Goal: Task Accomplishment & Management: Manage account settings

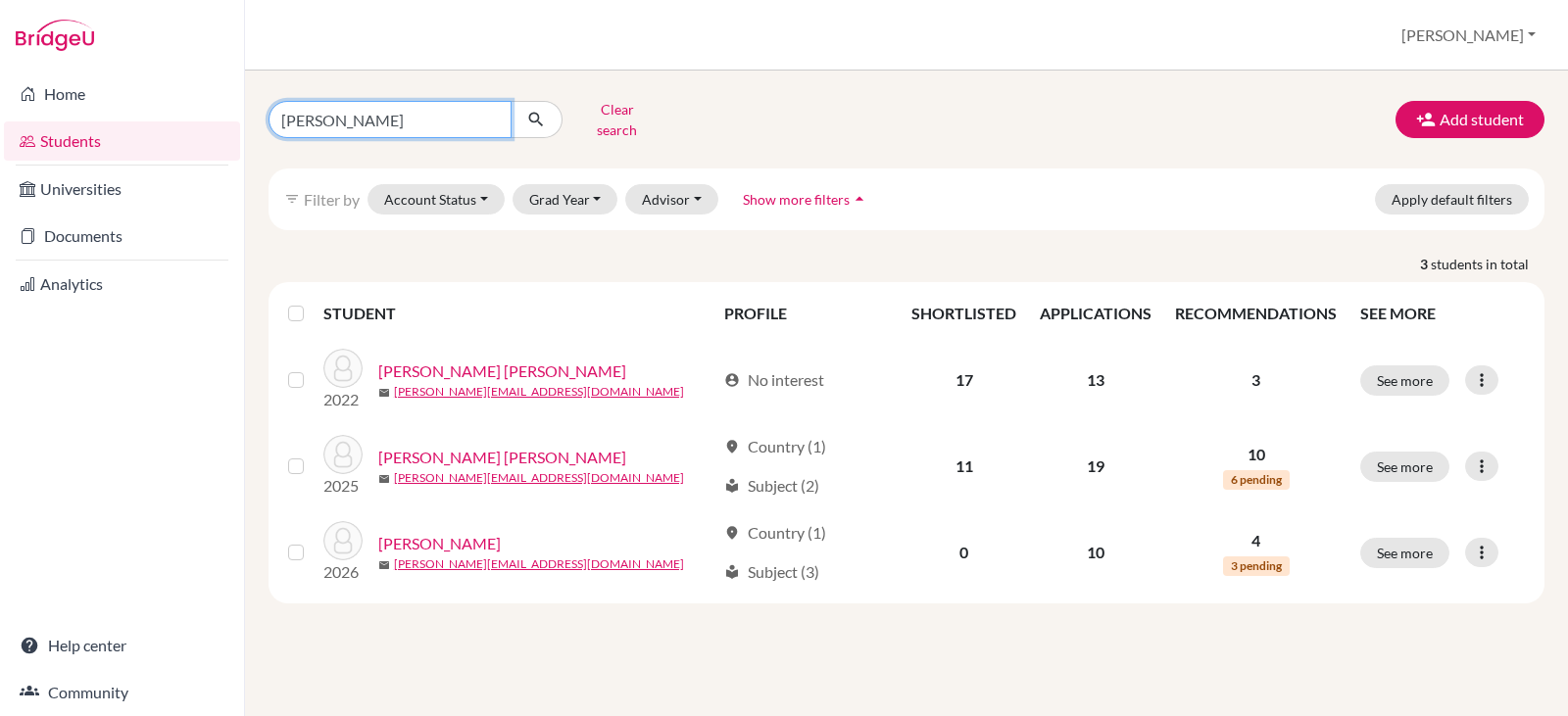
click at [359, 115] on input "[PERSON_NAME]" at bounding box center [389, 119] width 243 height 37
type input "[PERSON_NAME]"
click at [533, 110] on icon "submit" at bounding box center [536, 120] width 20 height 20
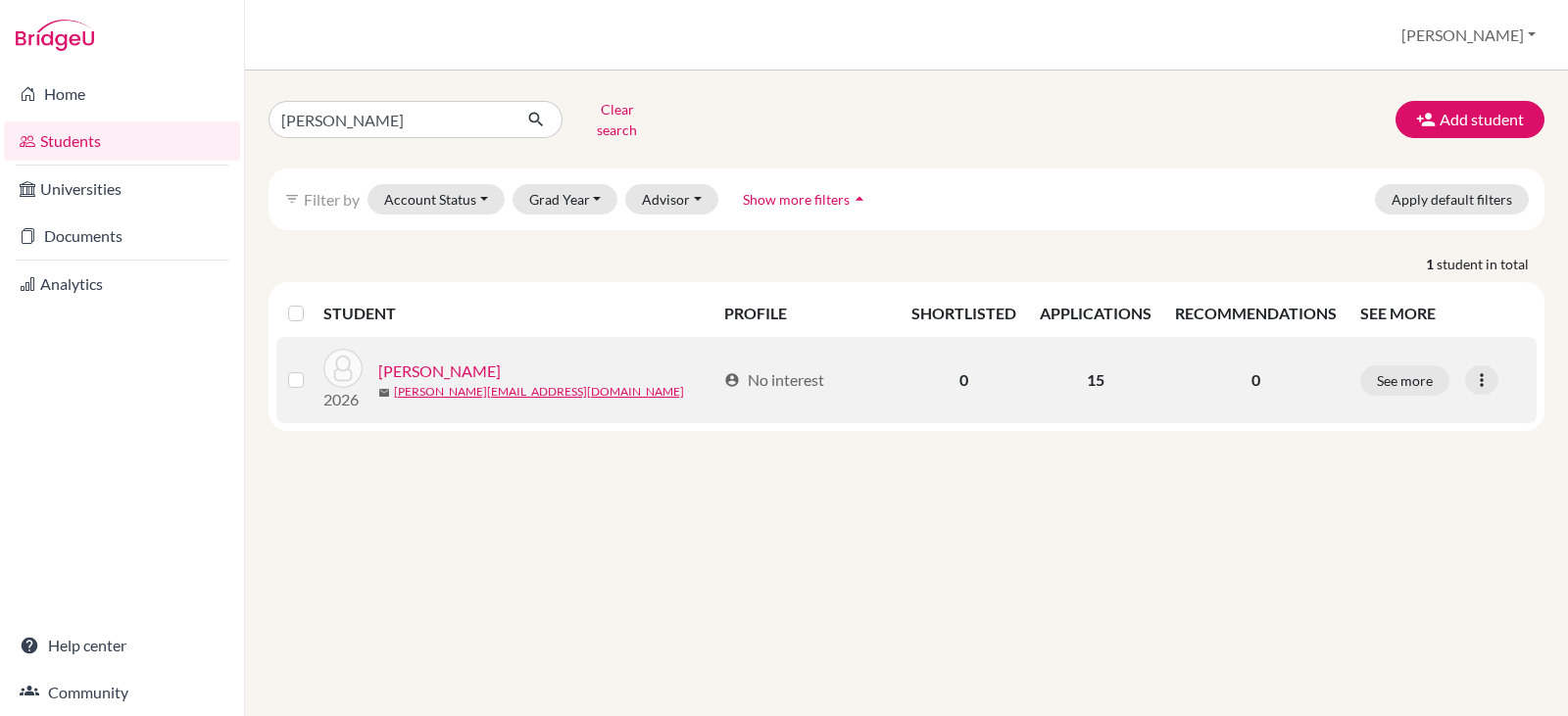
click at [466, 359] on link "[PERSON_NAME]" at bounding box center [439, 371] width 122 height 24
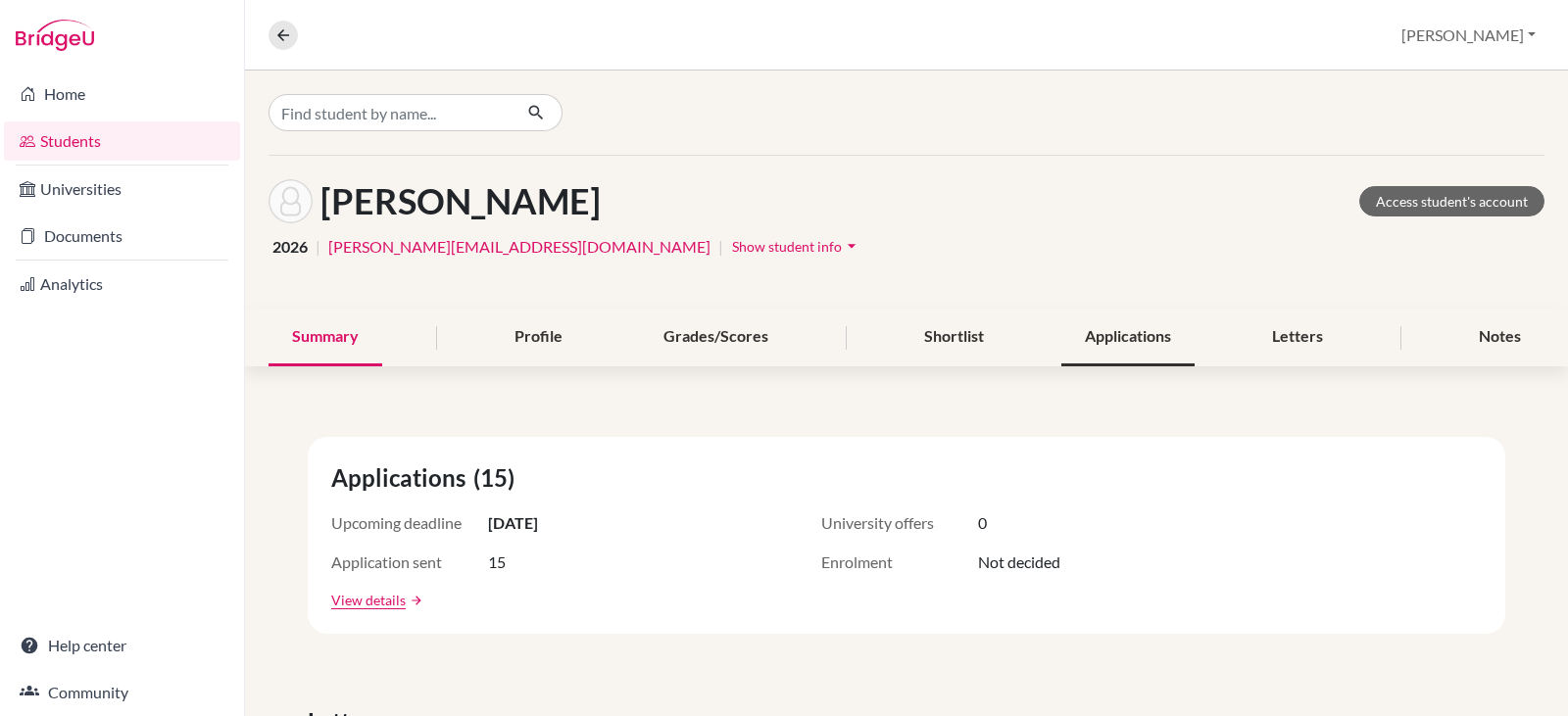
click at [1113, 336] on div "Applications" at bounding box center [1128, 338] width 133 height 58
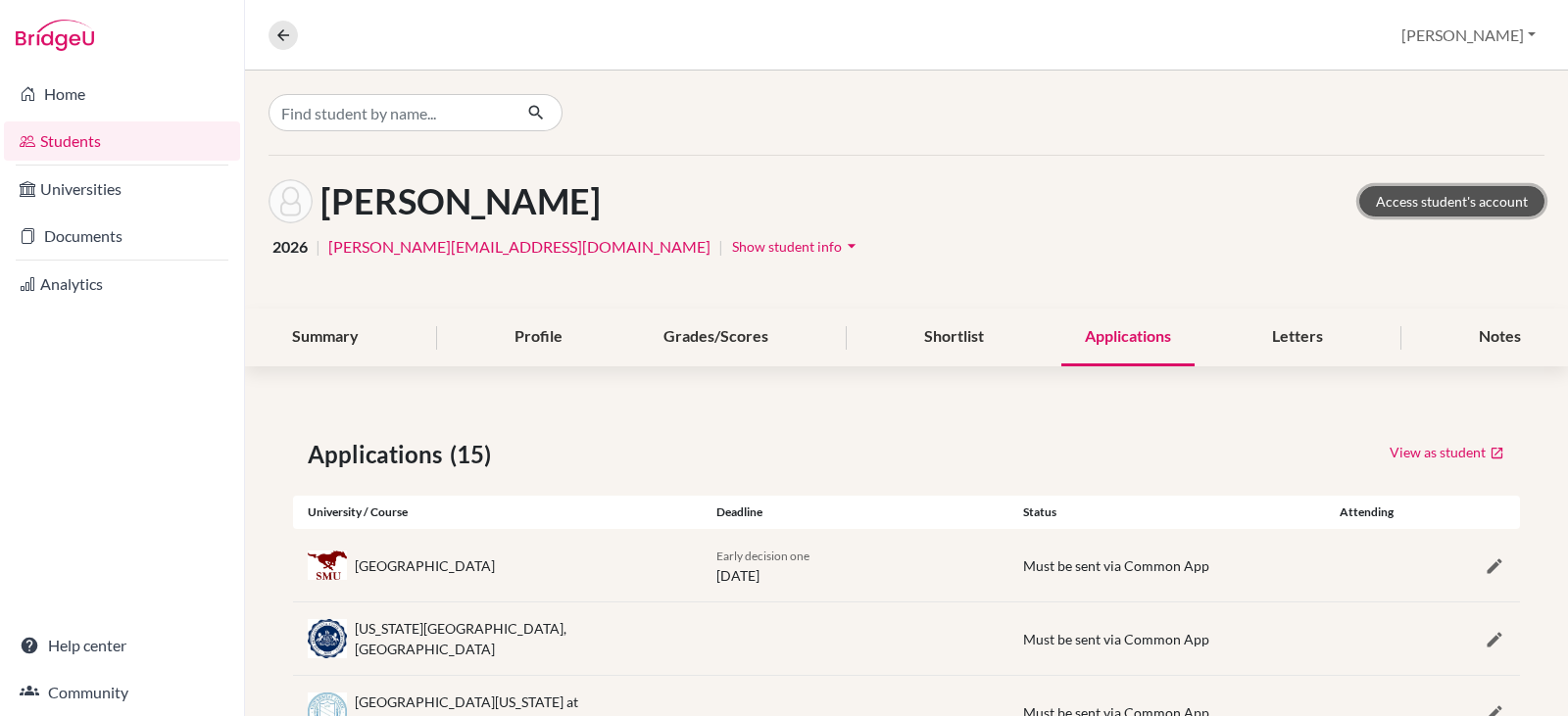
click at [1411, 205] on link "Access student's account" at bounding box center [1452, 201] width 186 height 31
click at [732, 247] on span "Show student info" at bounding box center [786, 246] width 110 height 17
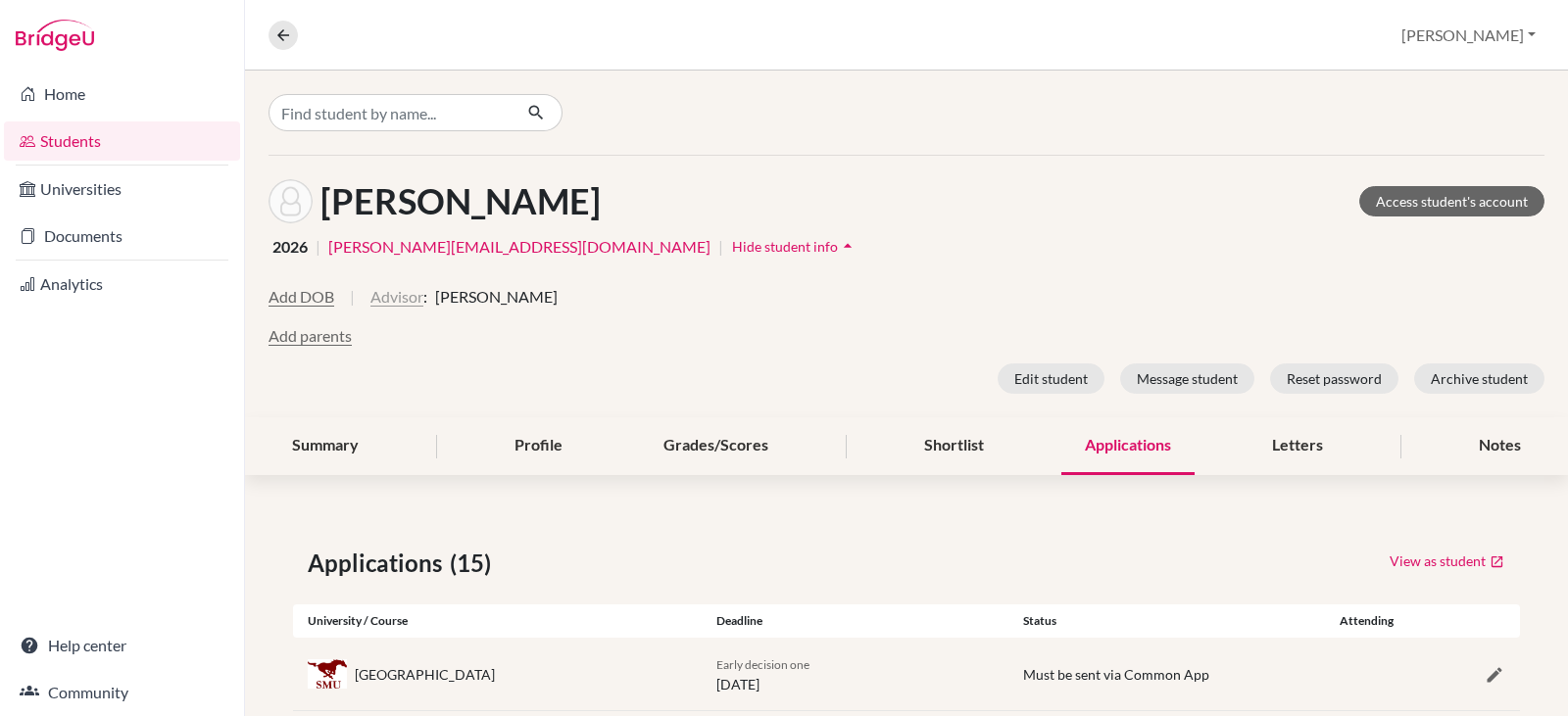
click at [402, 293] on button "Advisor" at bounding box center [396, 297] width 53 height 24
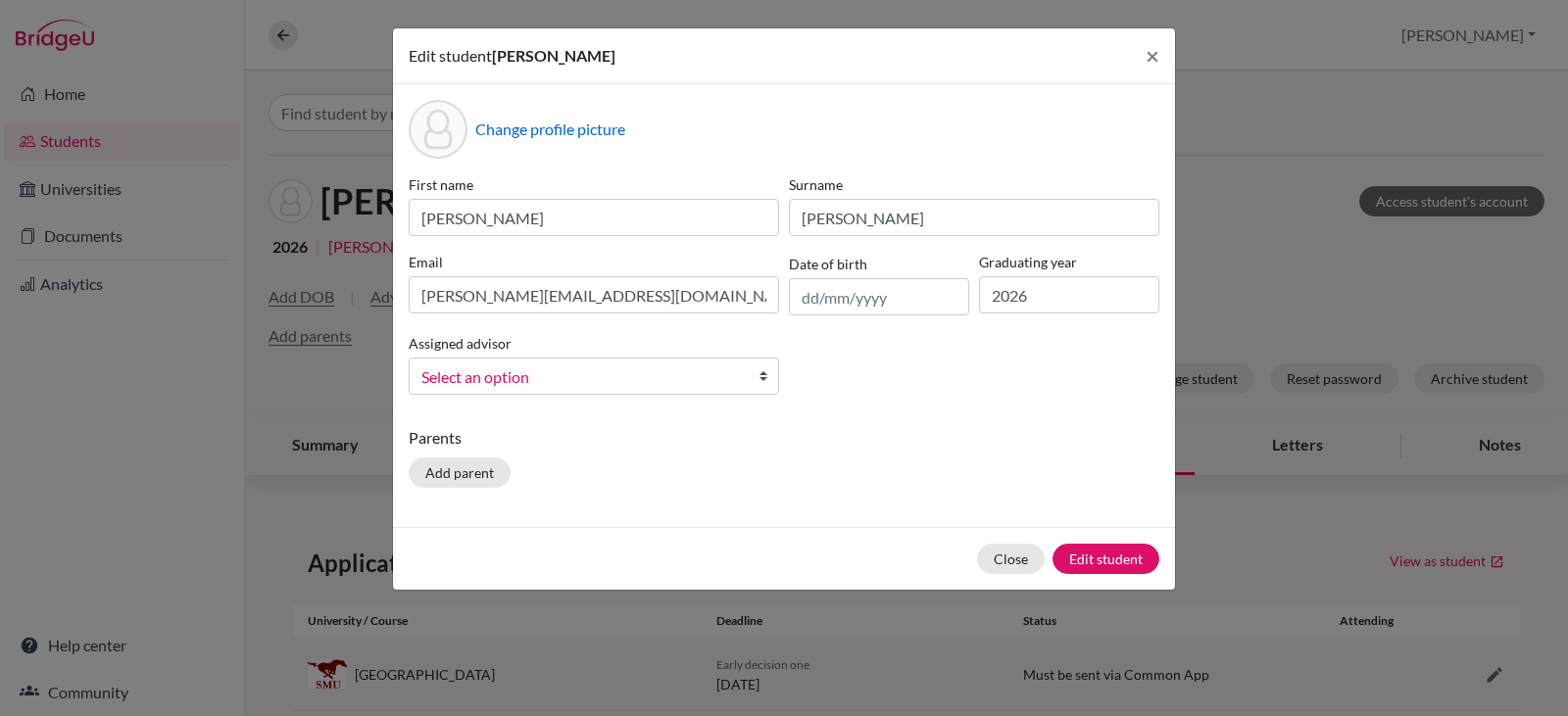
click at [760, 375] on b at bounding box center [769, 376] width 20 height 36
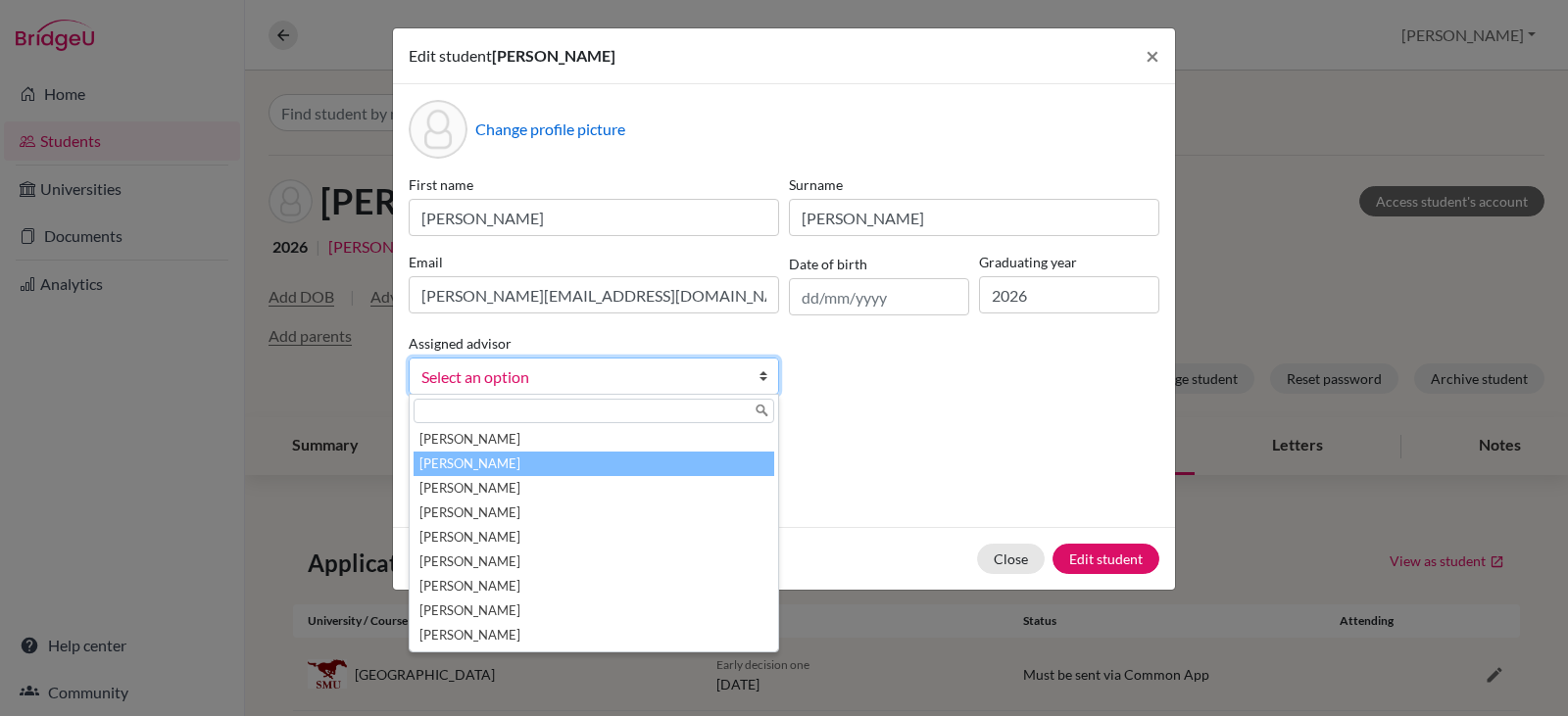
click at [553, 458] on li "Bowen, Jessica" at bounding box center [593, 464] width 360 height 25
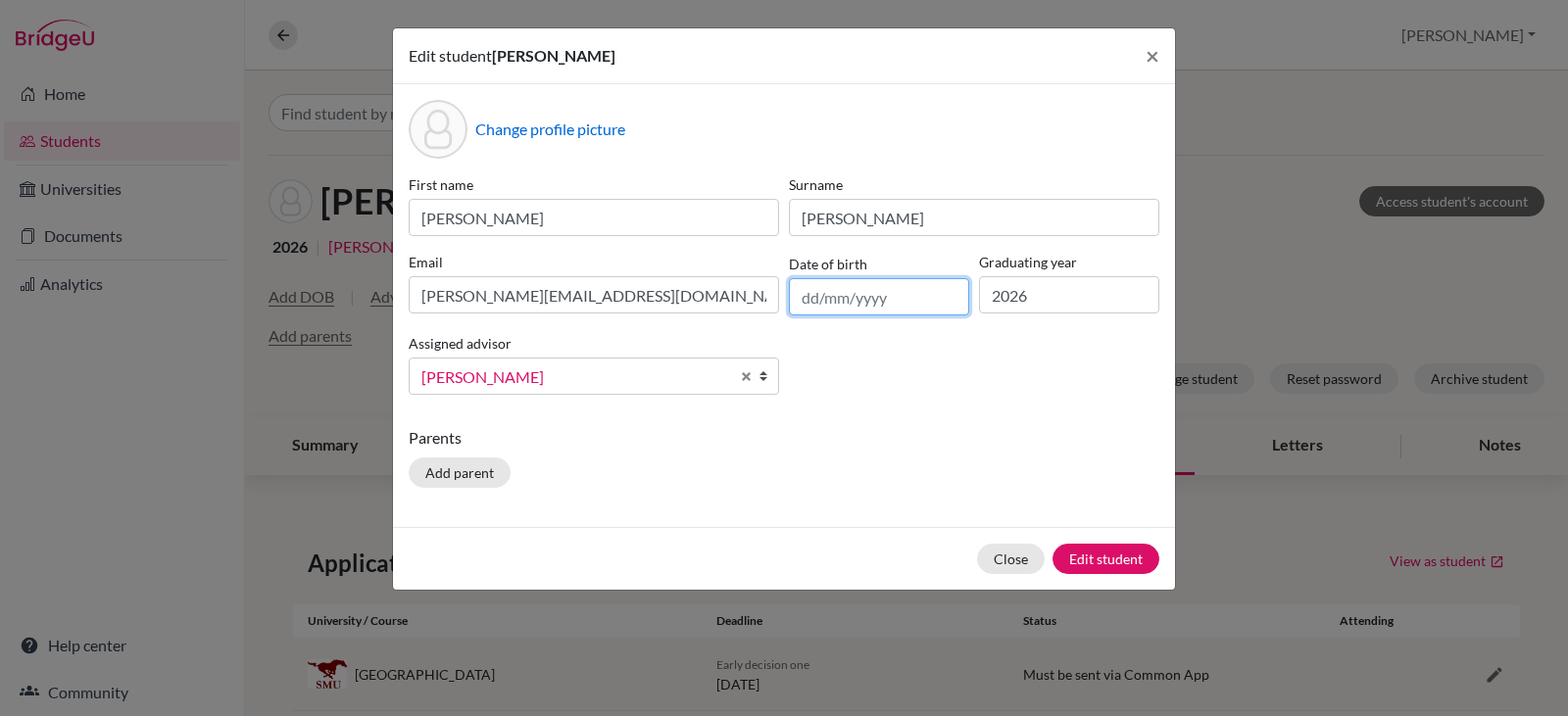
click at [808, 295] on input "text" at bounding box center [879, 296] width 181 height 37
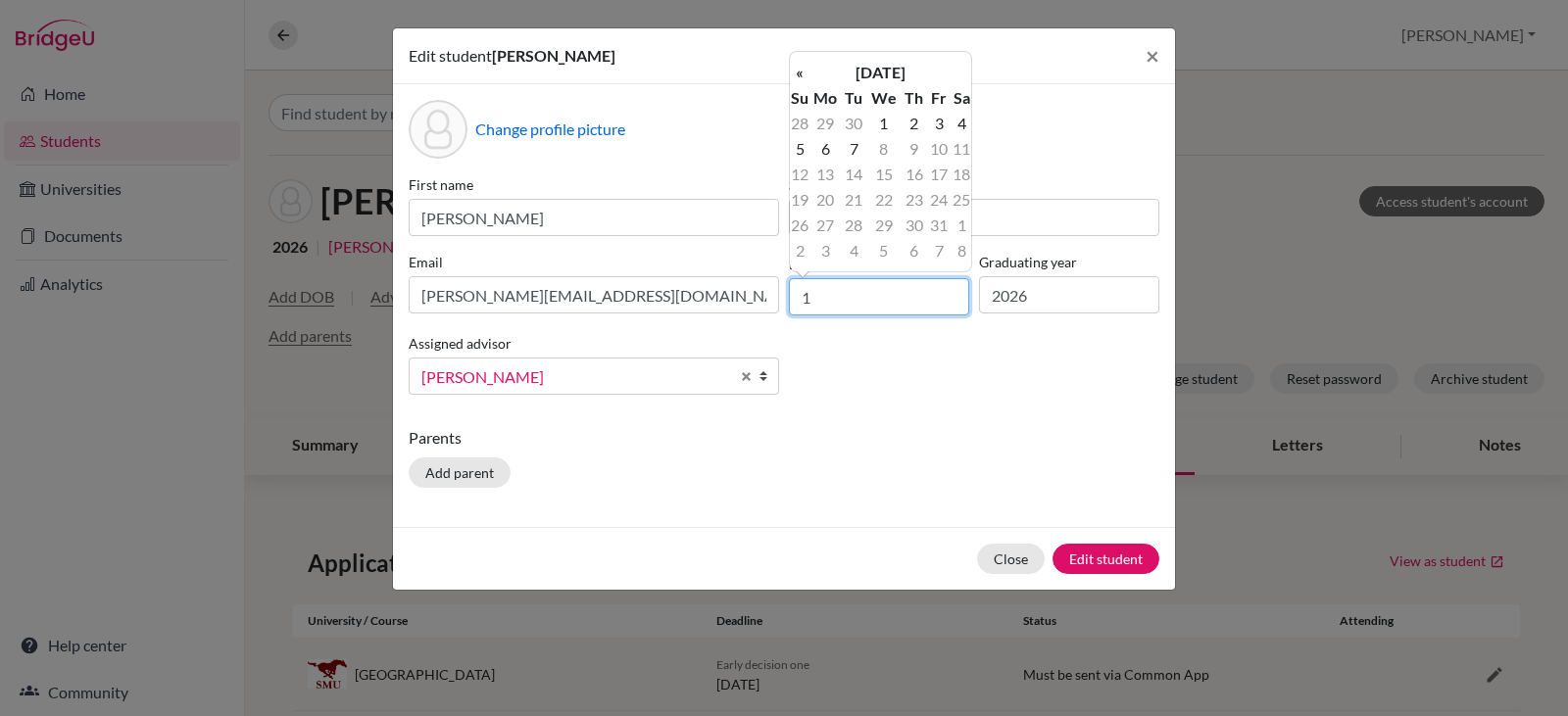
click at [808, 295] on input "1" at bounding box center [879, 296] width 181 height 37
type input "17/05/2007"
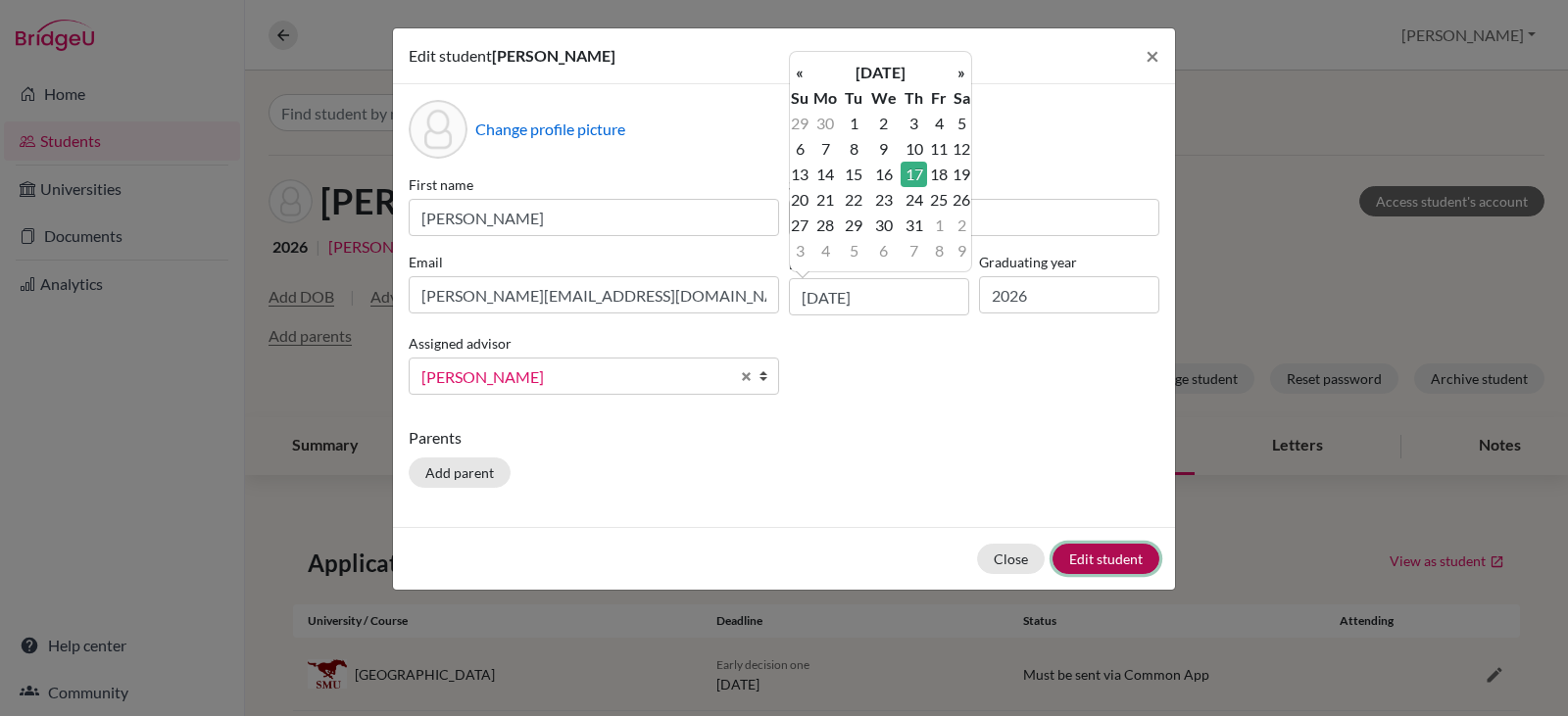
click at [1080, 554] on button "Edit student" at bounding box center [1106, 559] width 107 height 31
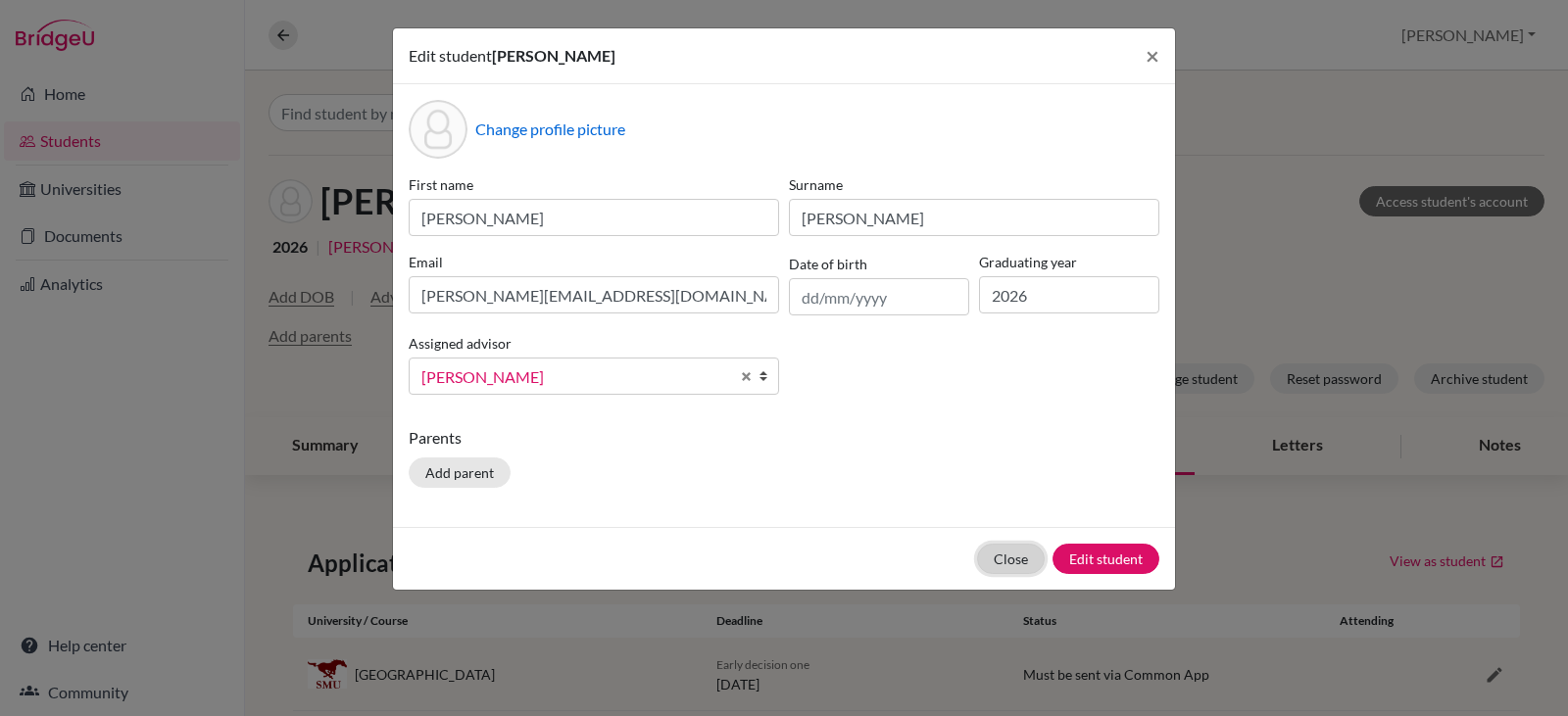
click at [1007, 562] on button "Close" at bounding box center [1011, 559] width 68 height 31
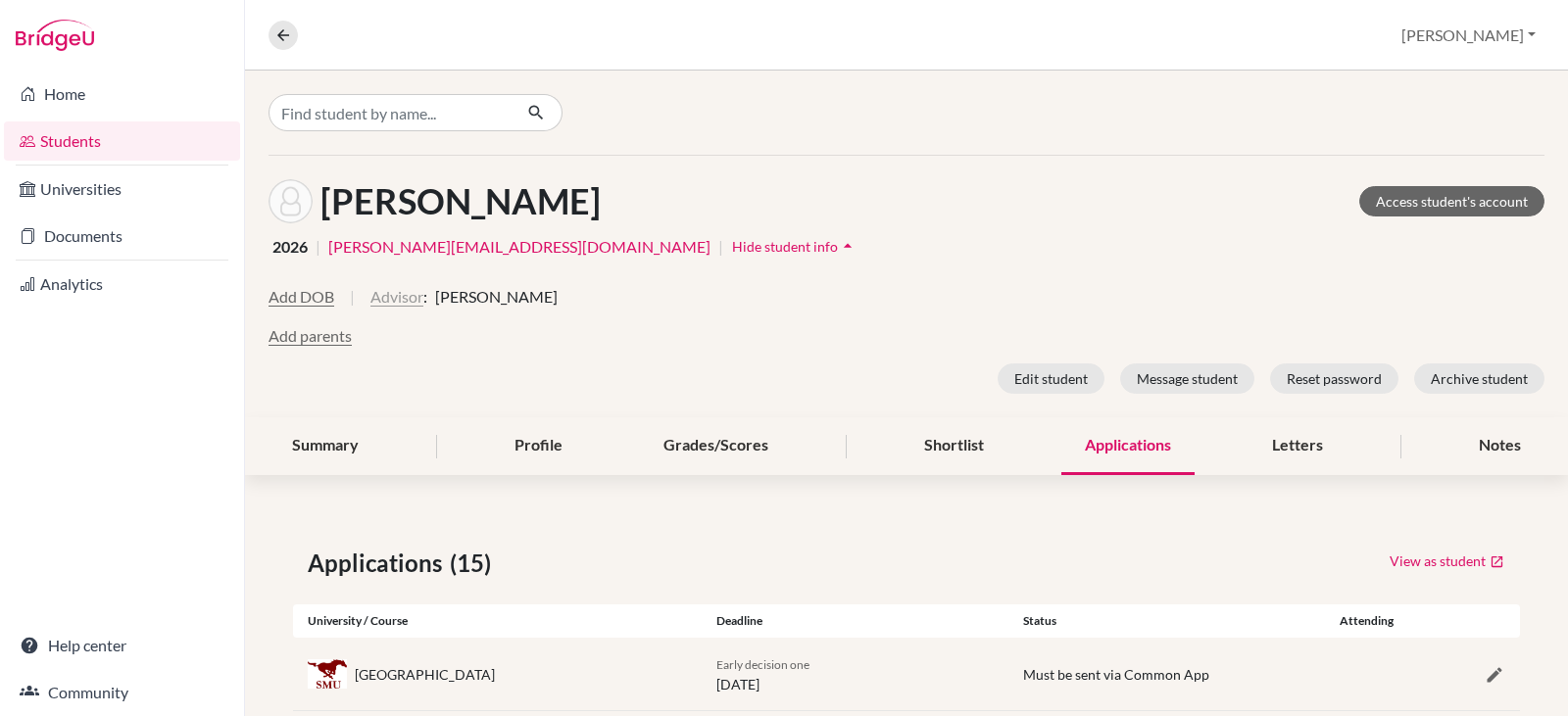
click at [397, 295] on button "Advisor" at bounding box center [396, 297] width 53 height 24
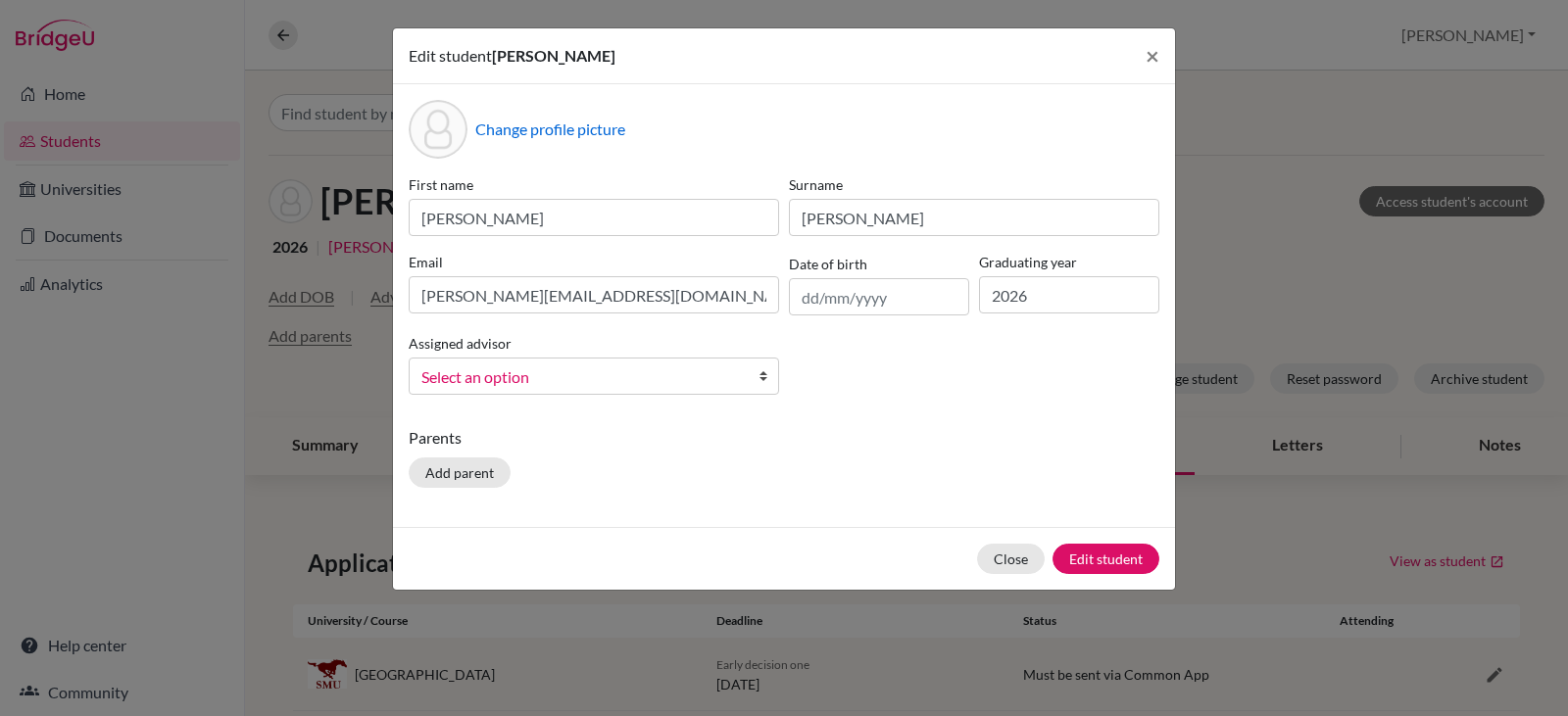
click at [765, 375] on b at bounding box center [769, 376] width 20 height 36
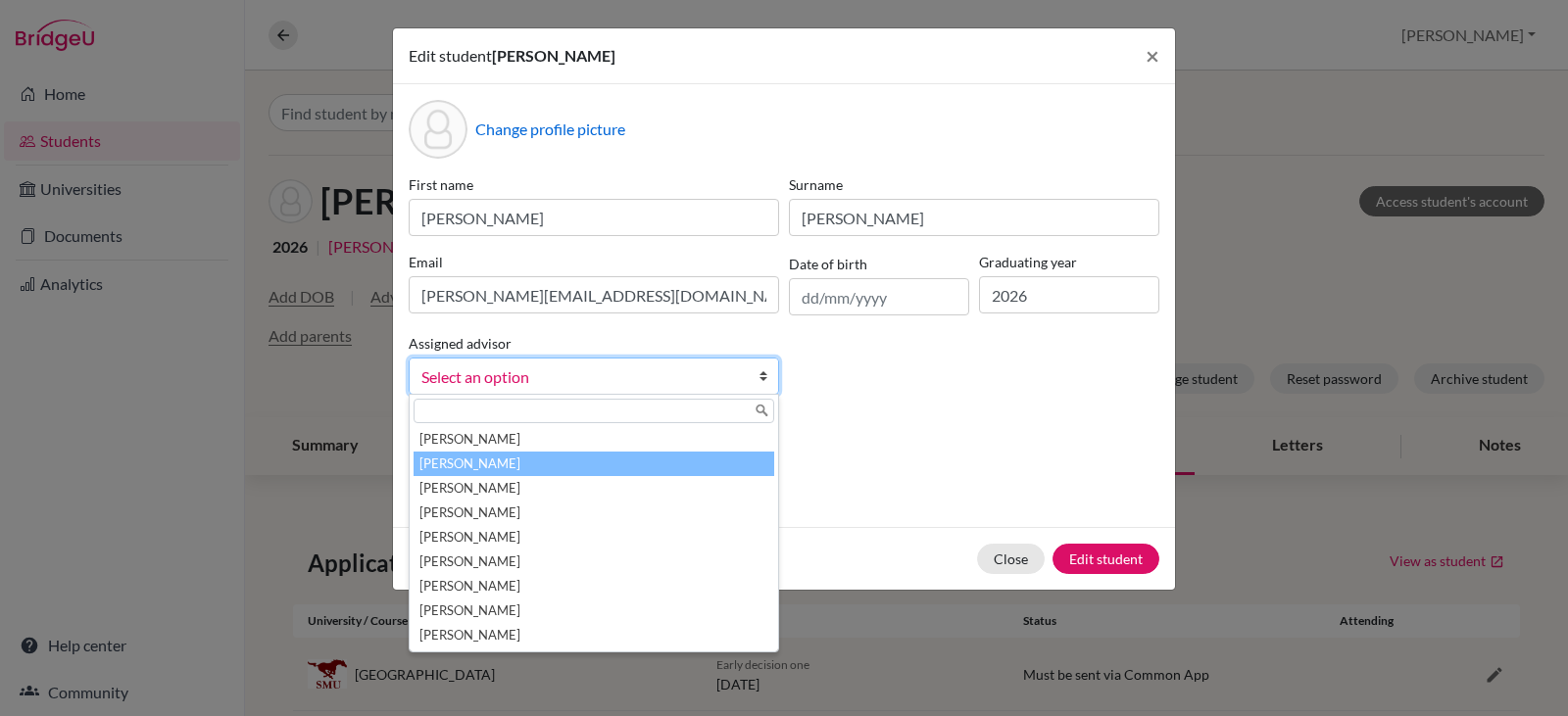
click at [536, 457] on li "Bowen, Jessica" at bounding box center [593, 464] width 360 height 25
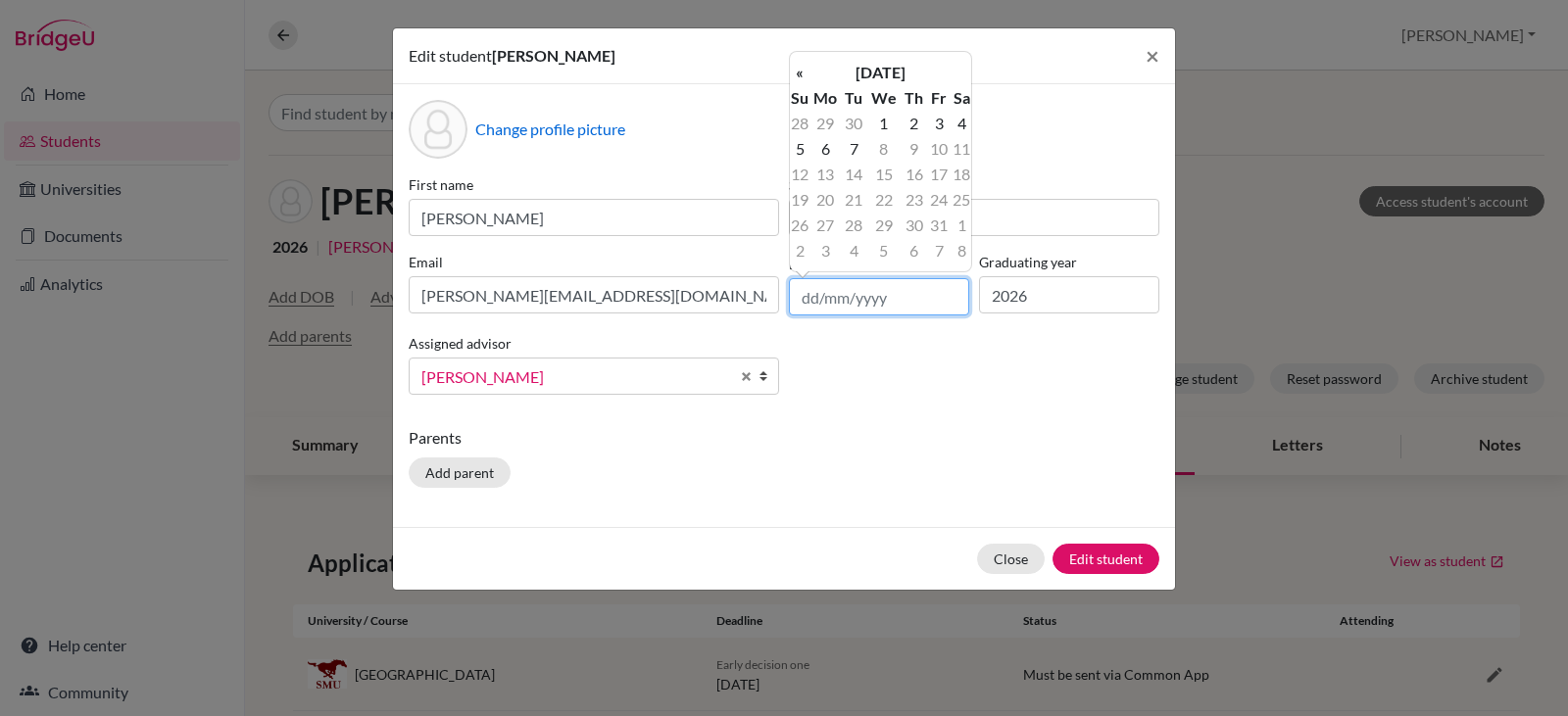
click at [803, 301] on input "text" at bounding box center [879, 296] width 181 height 37
type input "17/05/2007"
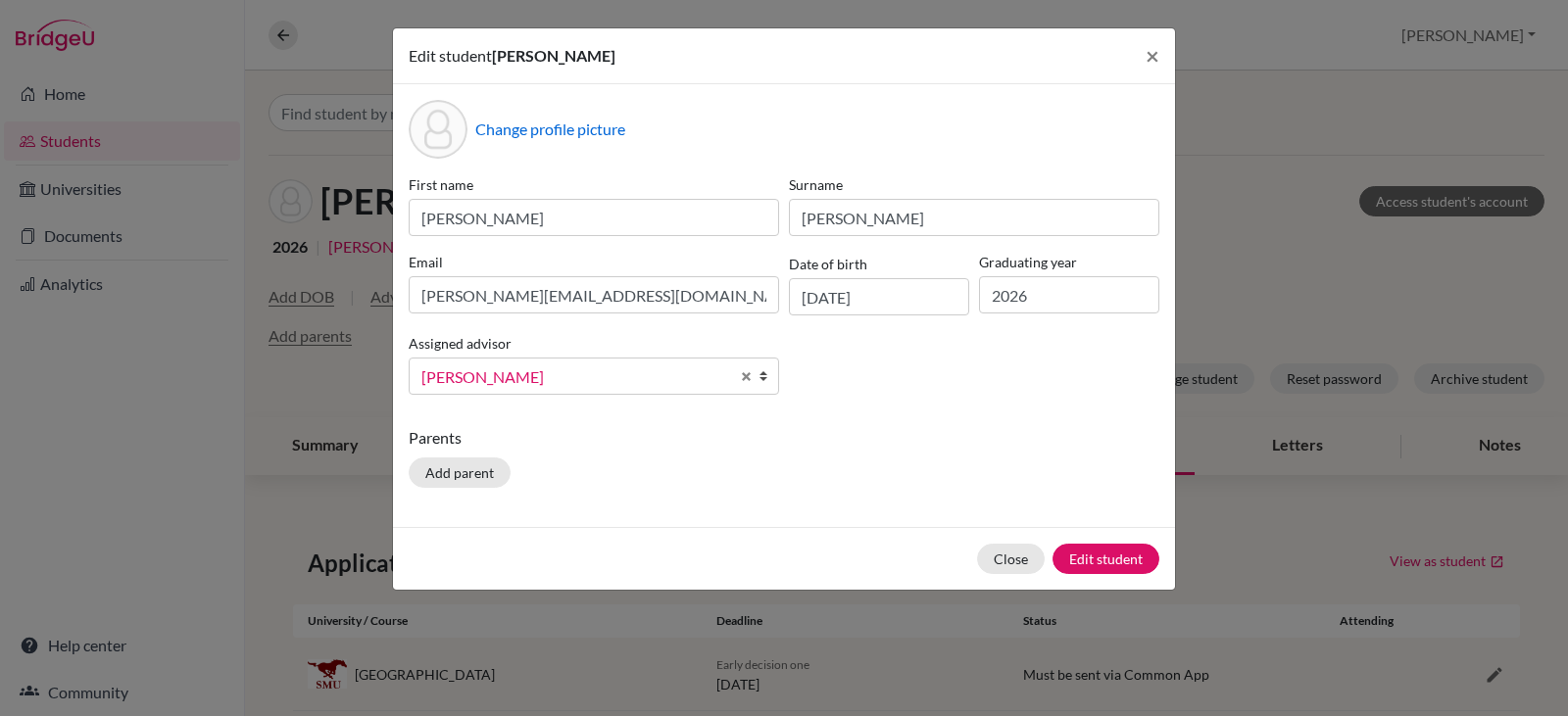
click at [929, 477] on div "Parents Add parent" at bounding box center [784, 461] width 751 height 70
click at [1093, 554] on button "Edit student" at bounding box center [1106, 559] width 107 height 31
click at [1000, 557] on button "Close" at bounding box center [1011, 559] width 68 height 31
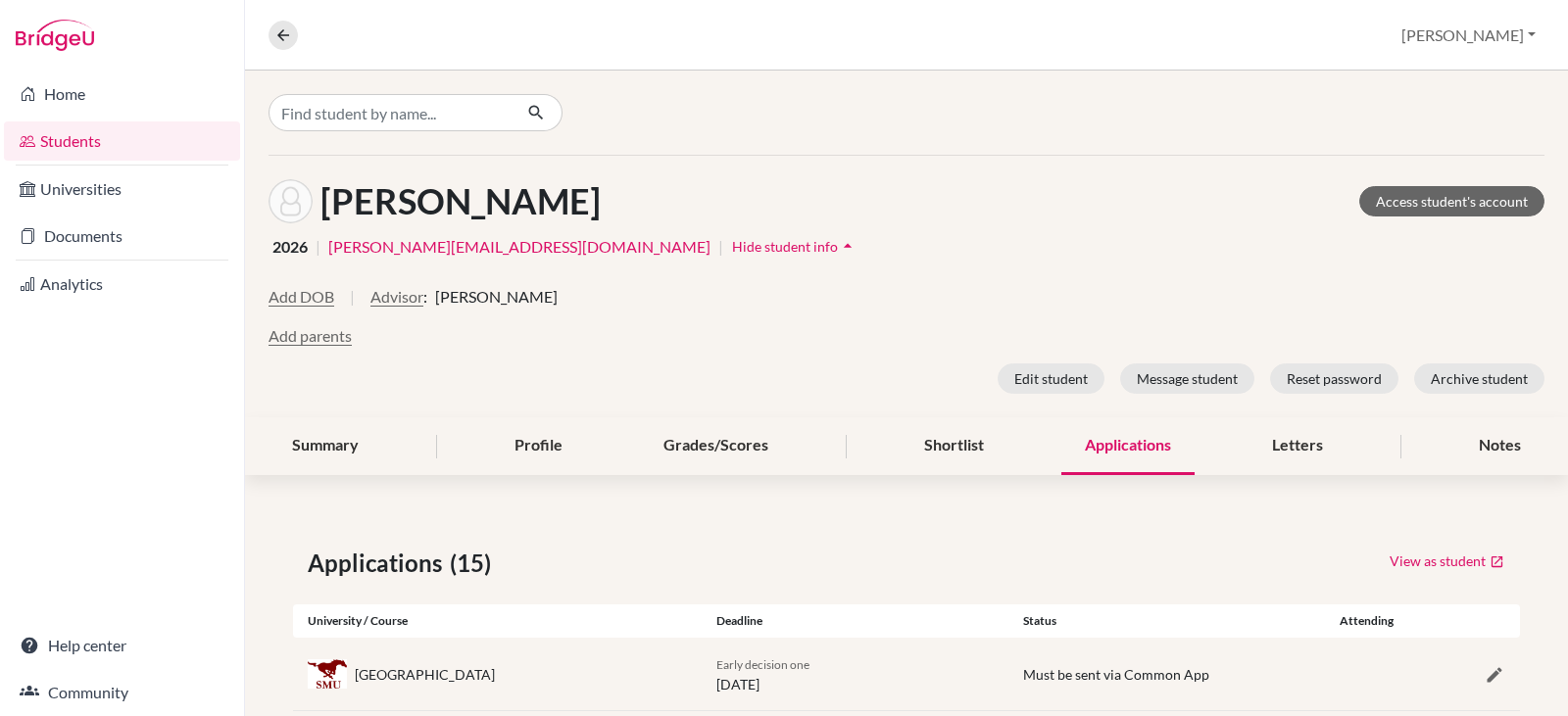
click at [732, 246] on span "Hide student info" at bounding box center [784, 246] width 106 height 17
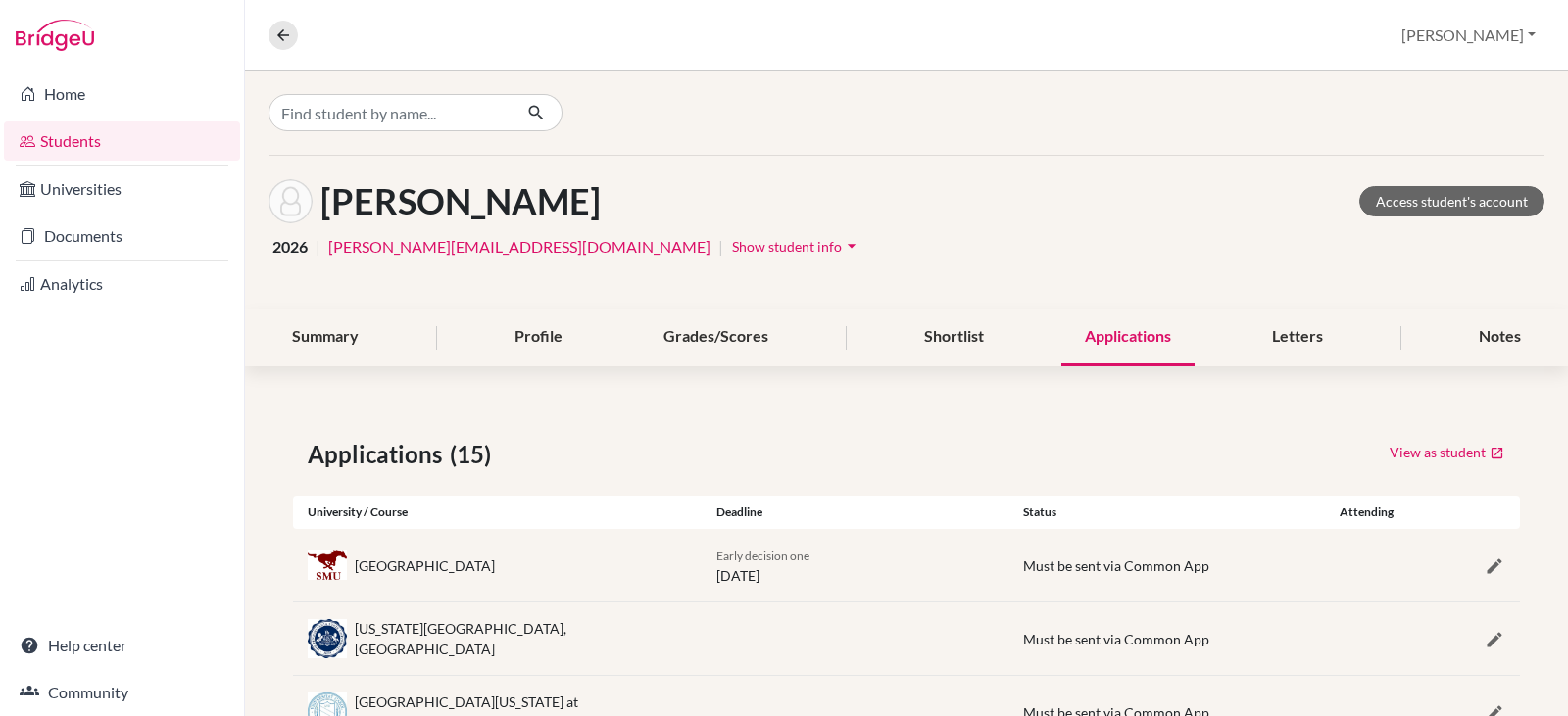
click at [732, 246] on span "Show student info" at bounding box center [786, 246] width 110 height 17
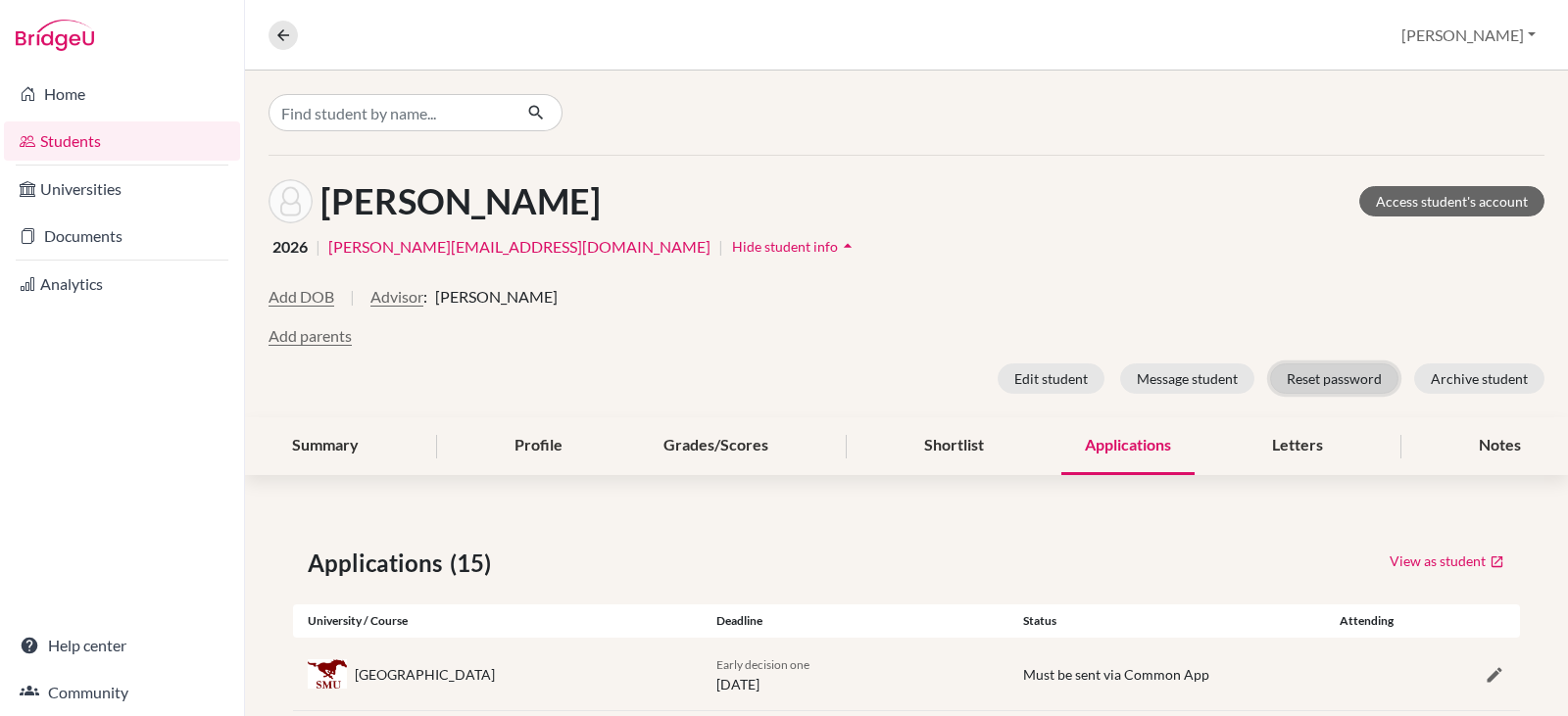
click at [1294, 370] on button "Reset password" at bounding box center [1334, 378] width 128 height 31
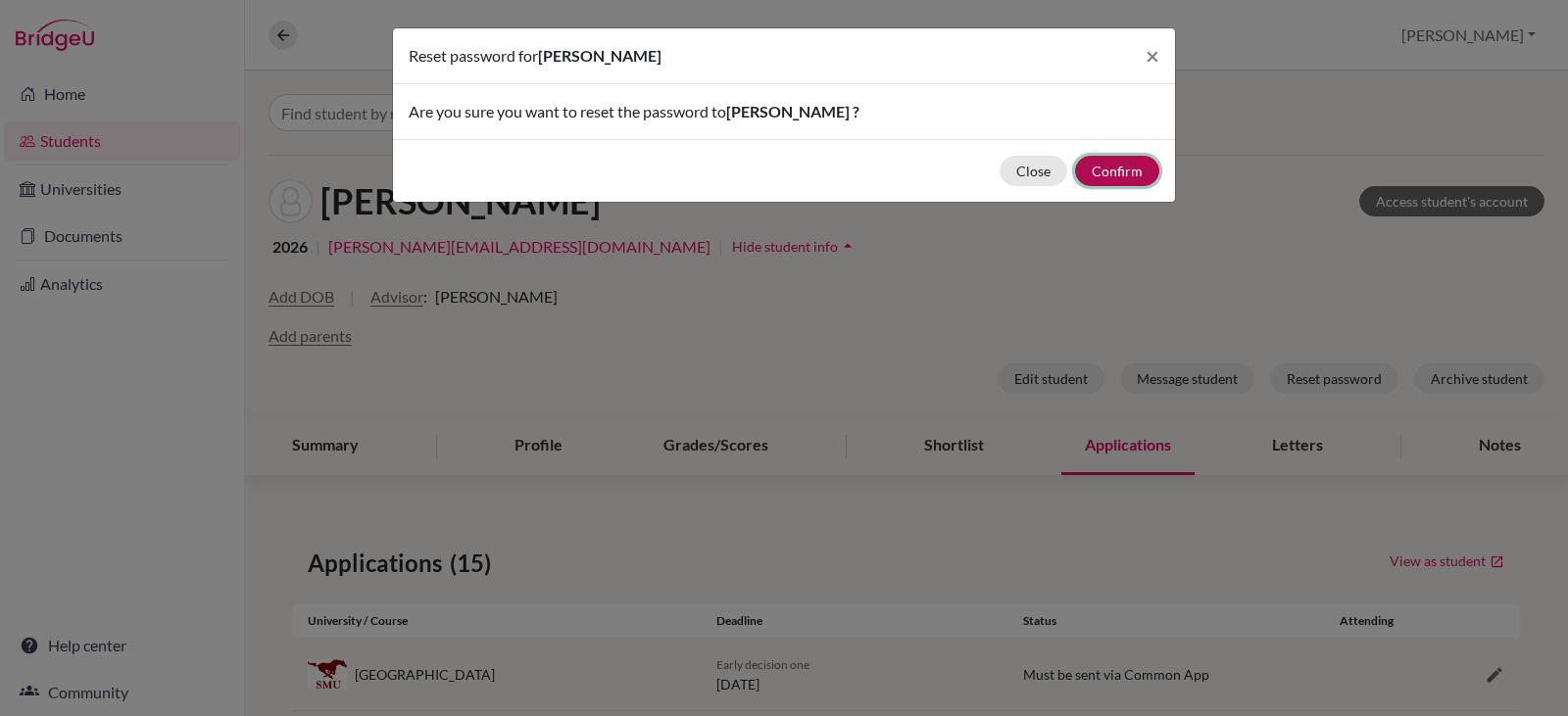
click at [1111, 168] on button "Confirm" at bounding box center [1117, 171] width 84 height 31
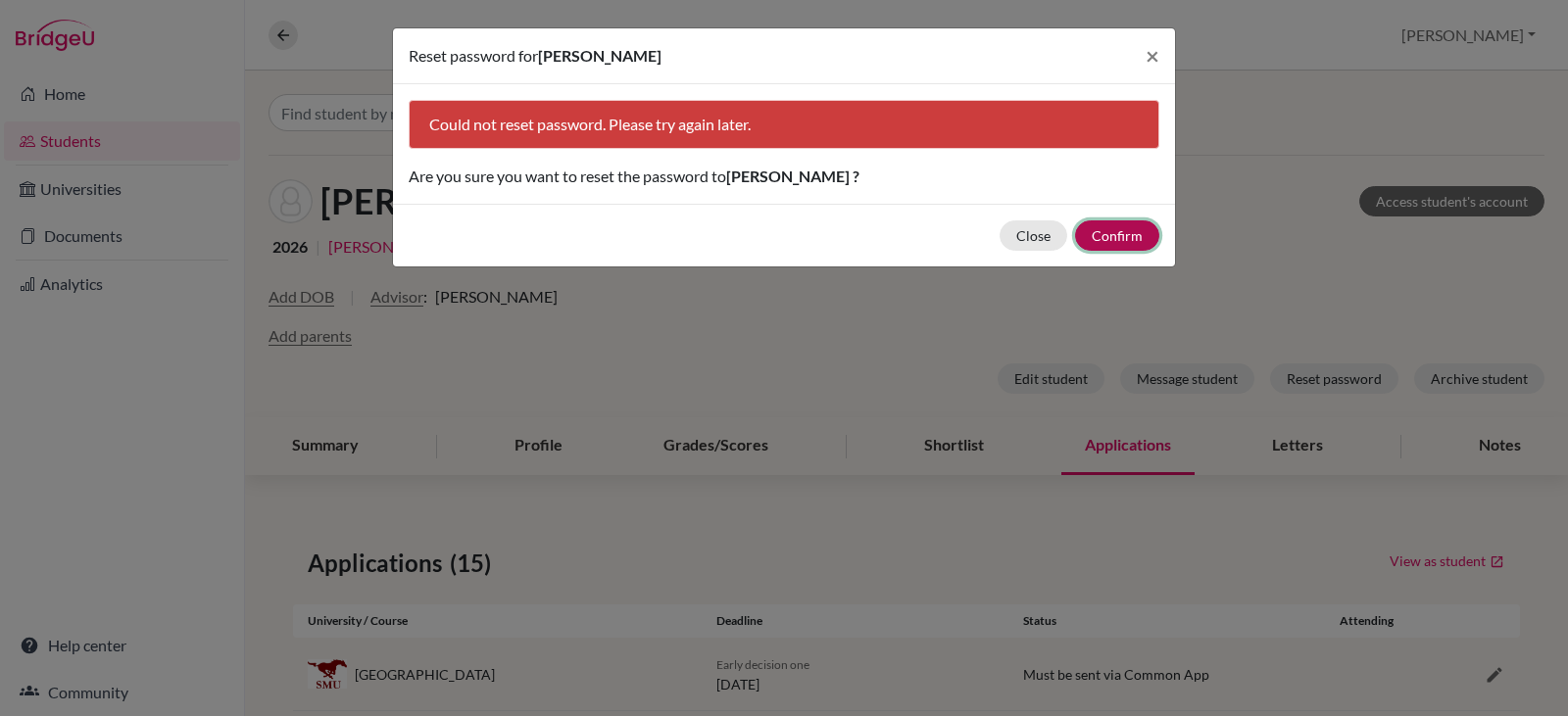
click at [1105, 233] on button "Confirm" at bounding box center [1117, 235] width 84 height 31
click at [1024, 232] on button "Close" at bounding box center [1034, 235] width 68 height 31
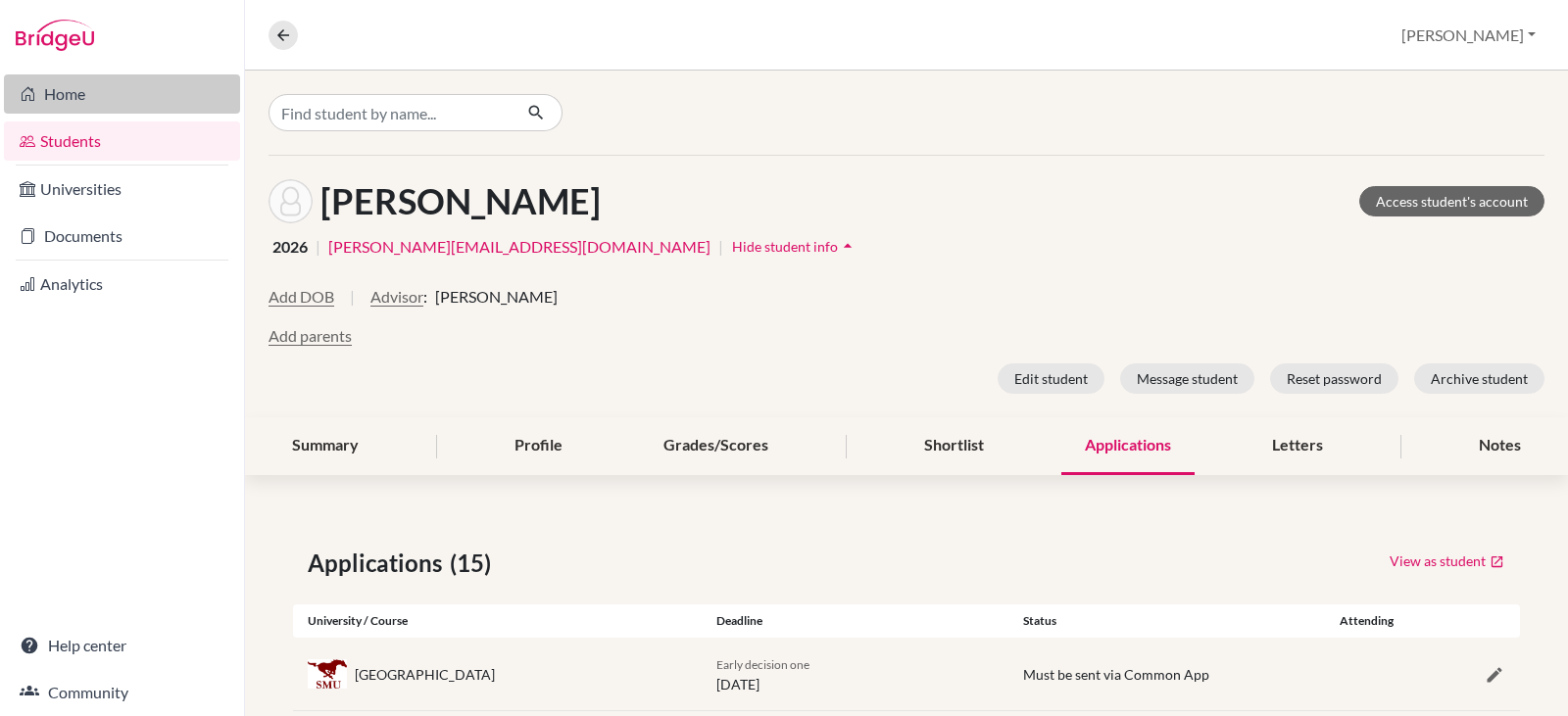
click at [69, 83] on link "Home" at bounding box center [122, 93] width 236 height 39
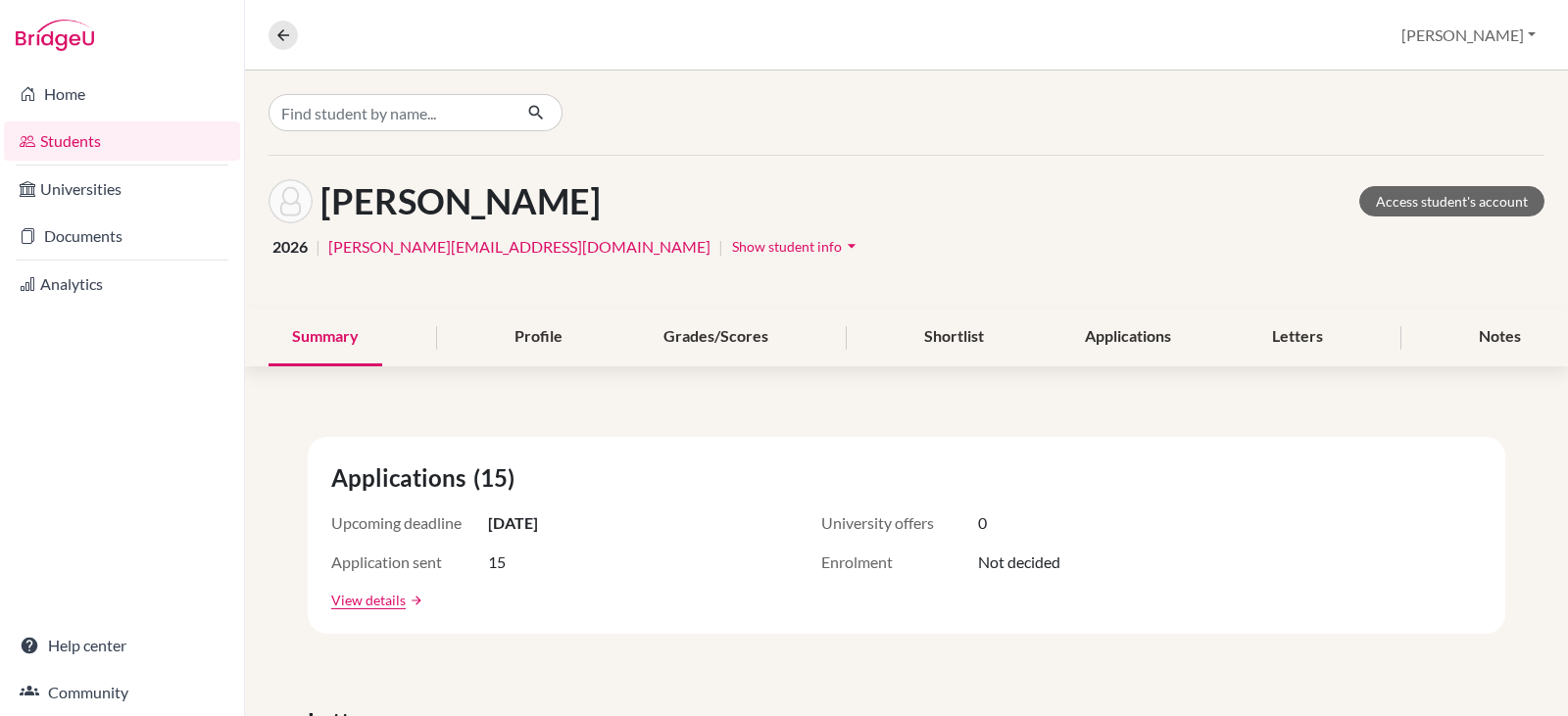
click at [732, 244] on span "Show student info" at bounding box center [786, 246] width 110 height 17
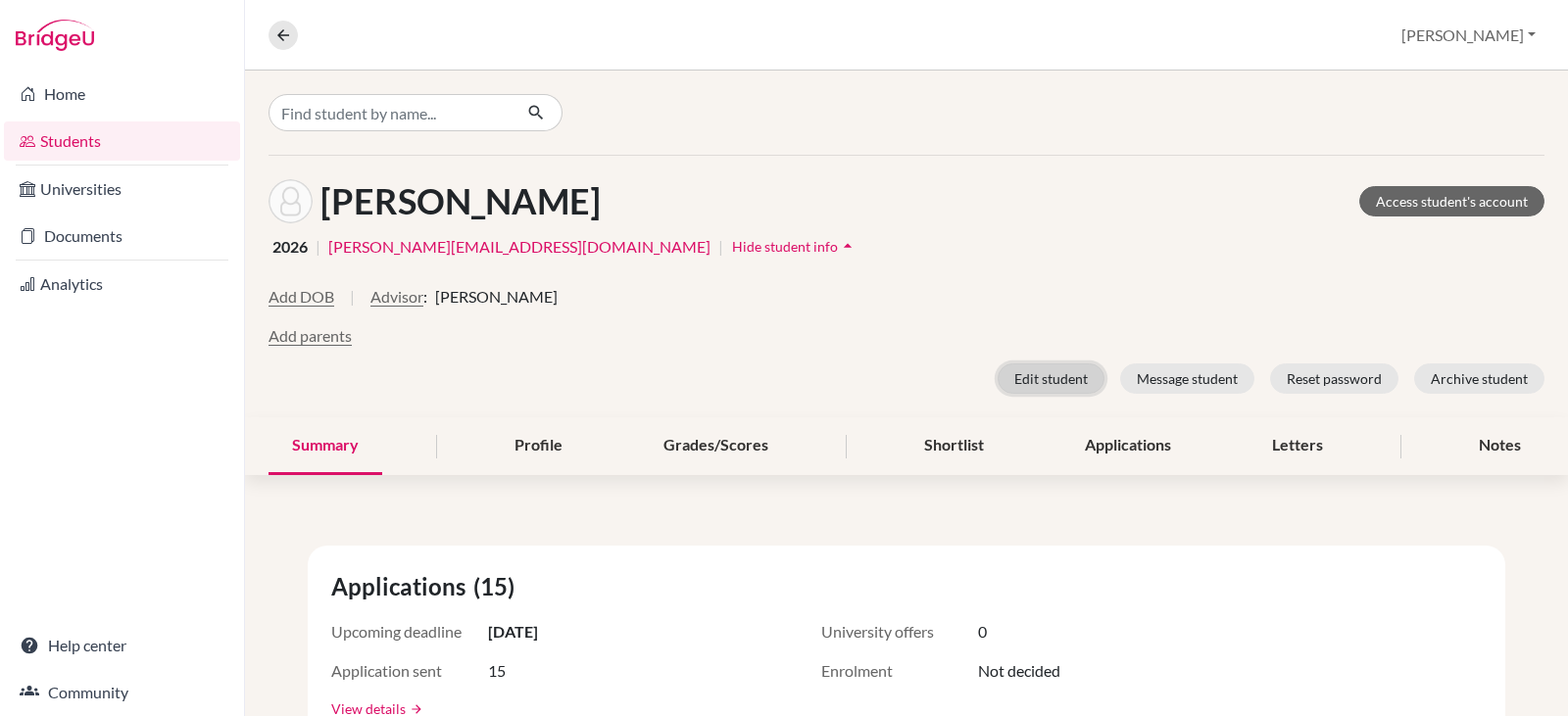
click at [1028, 377] on button "Edit student" at bounding box center [1052, 378] width 107 height 31
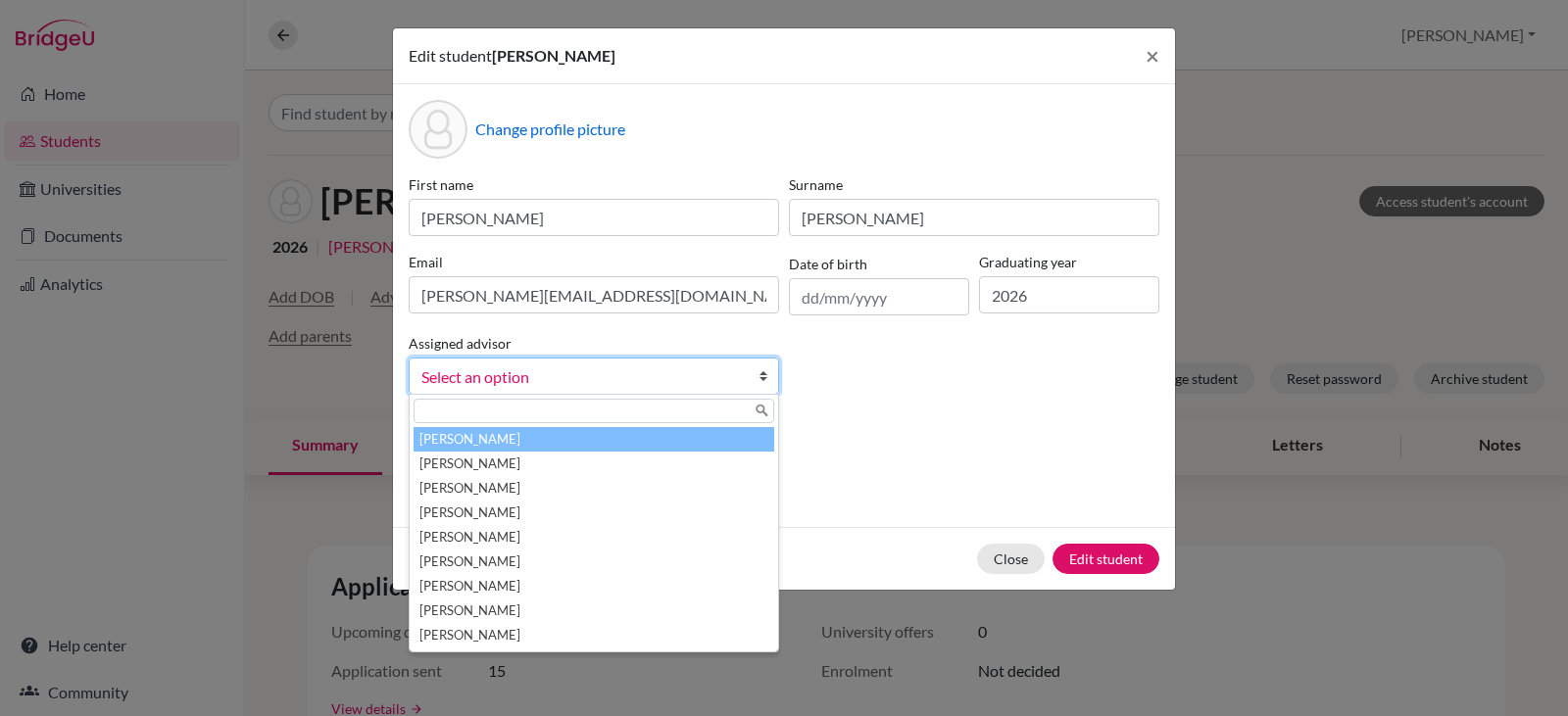
click at [759, 374] on b at bounding box center [769, 376] width 20 height 36
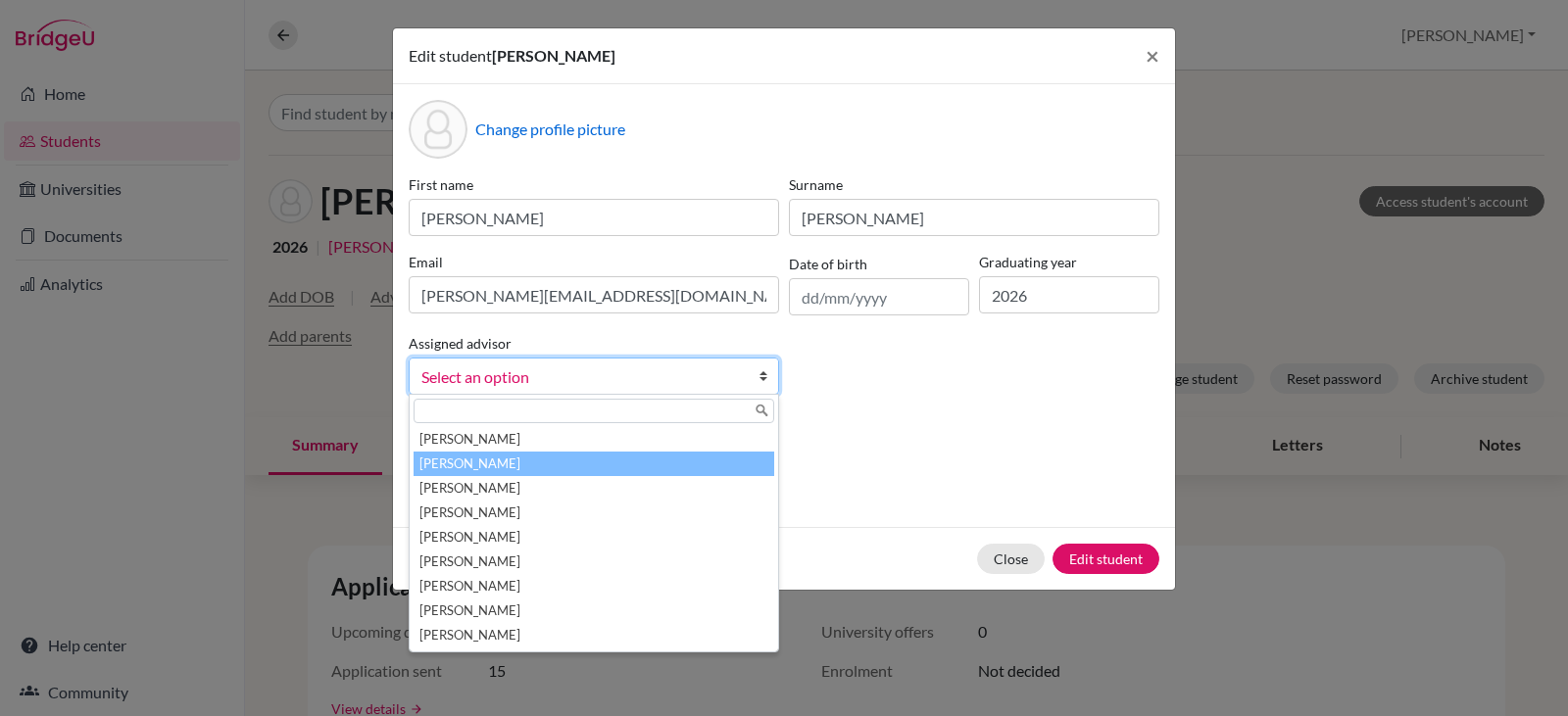
click at [528, 458] on li "Bowen, Jessica" at bounding box center [593, 464] width 360 height 25
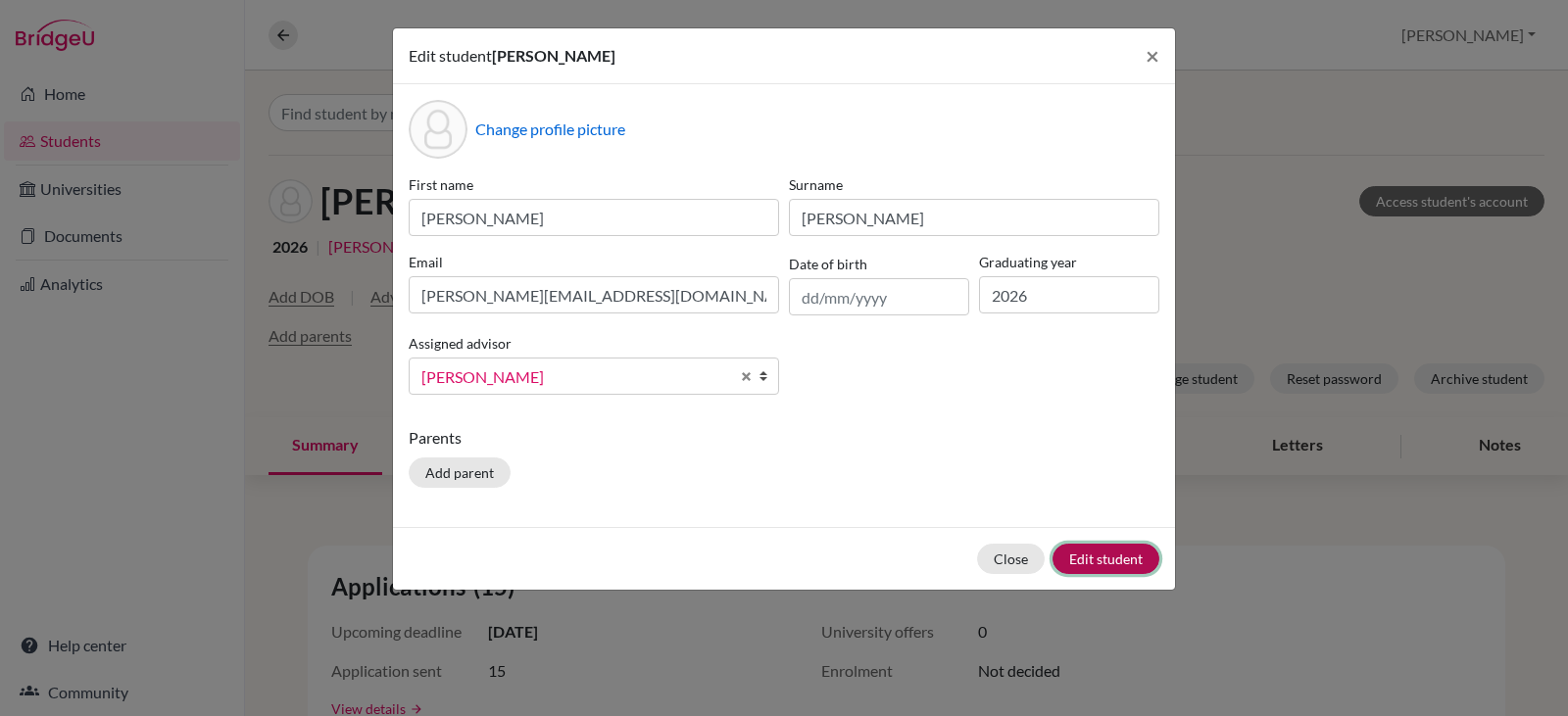
click at [1122, 555] on button "Edit student" at bounding box center [1106, 559] width 107 height 31
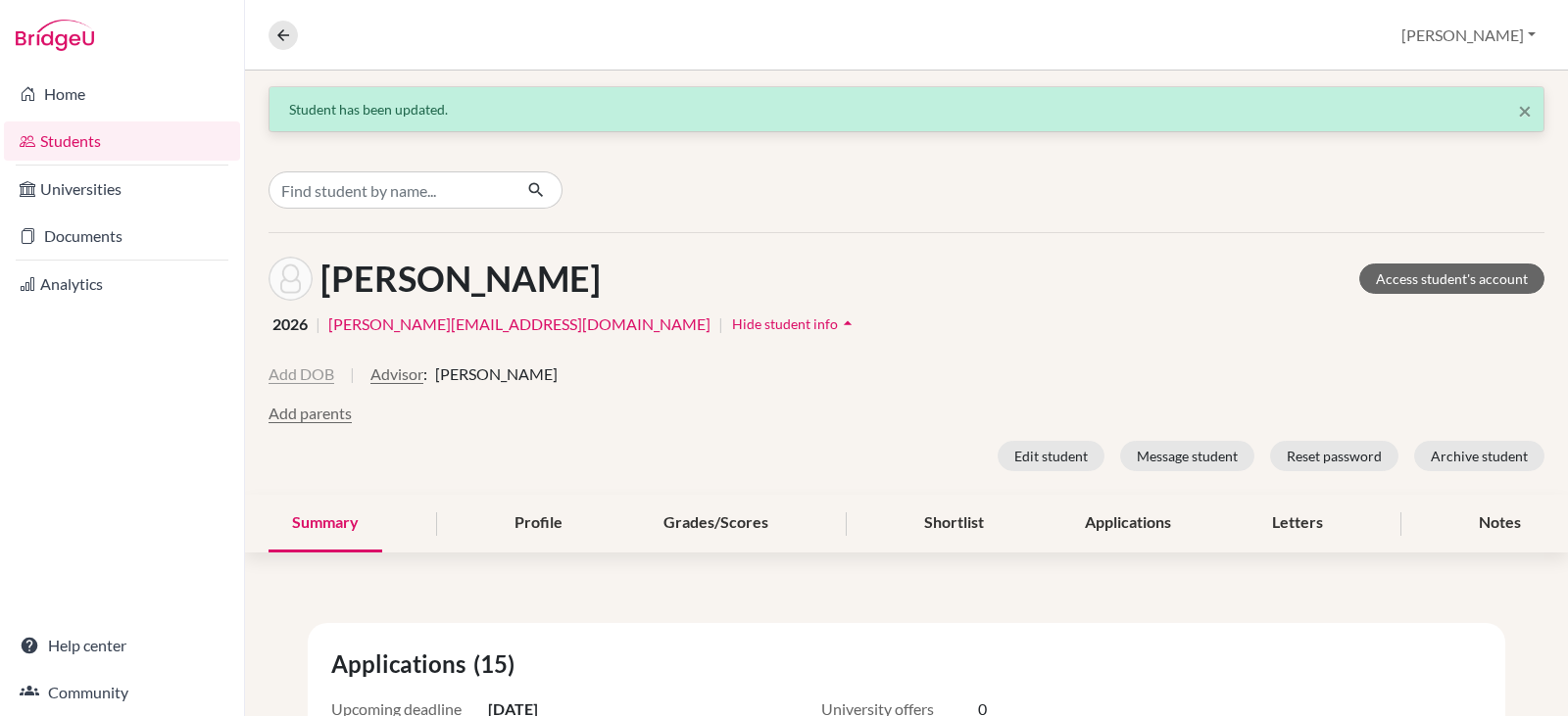
click at [314, 372] on button "Add DOB" at bounding box center [301, 374] width 66 height 24
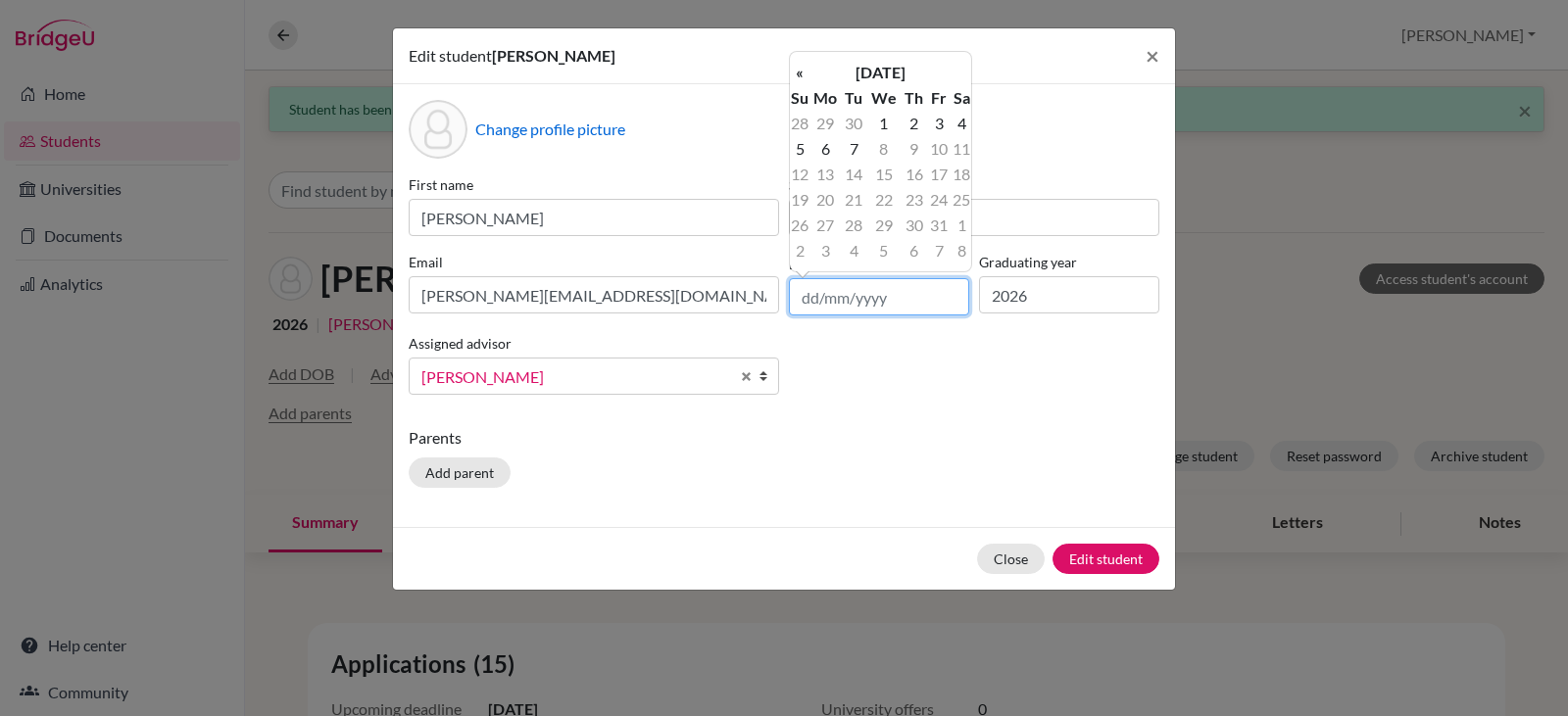
click at [812, 299] on input "text" at bounding box center [879, 296] width 181 height 37
type input "17/05/2007"
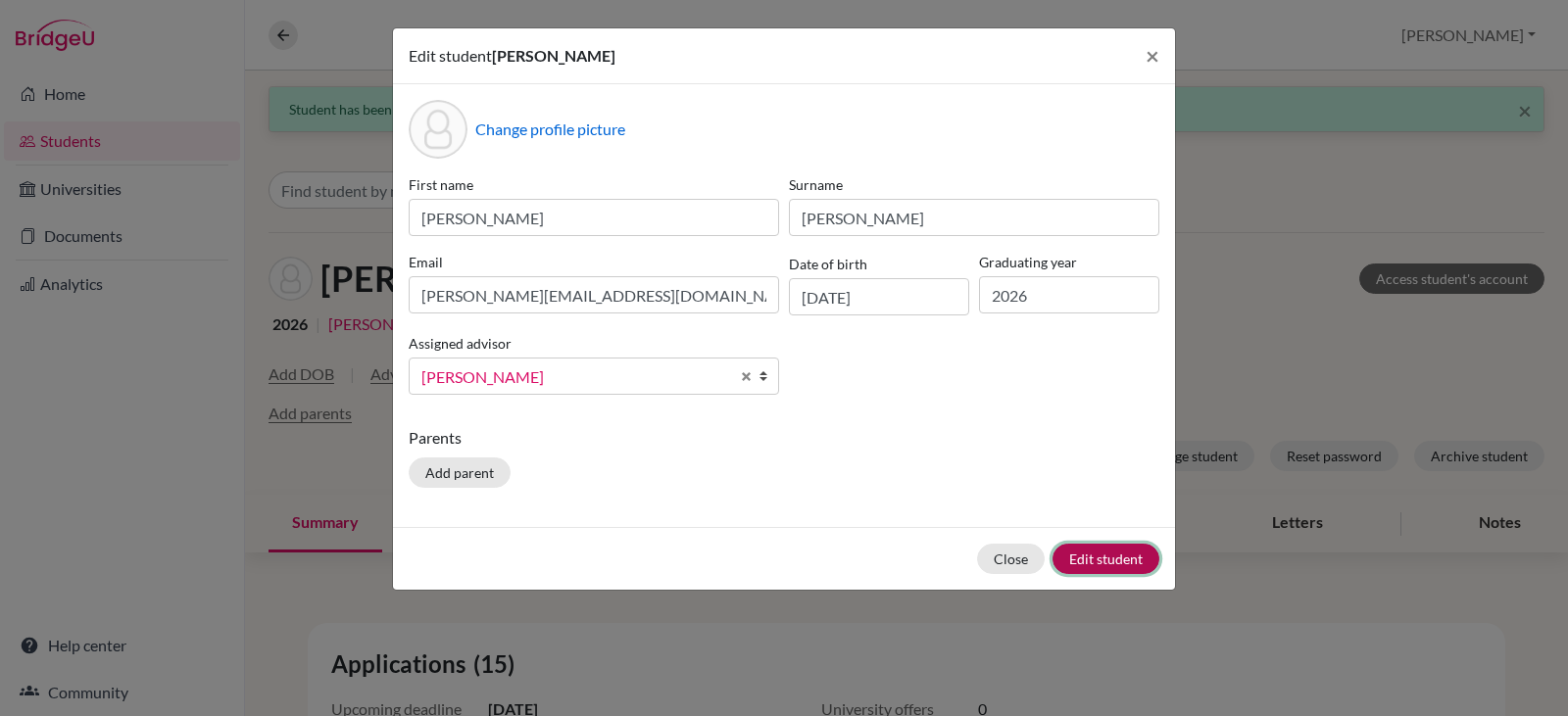
click at [1097, 549] on button "Edit student" at bounding box center [1106, 559] width 107 height 31
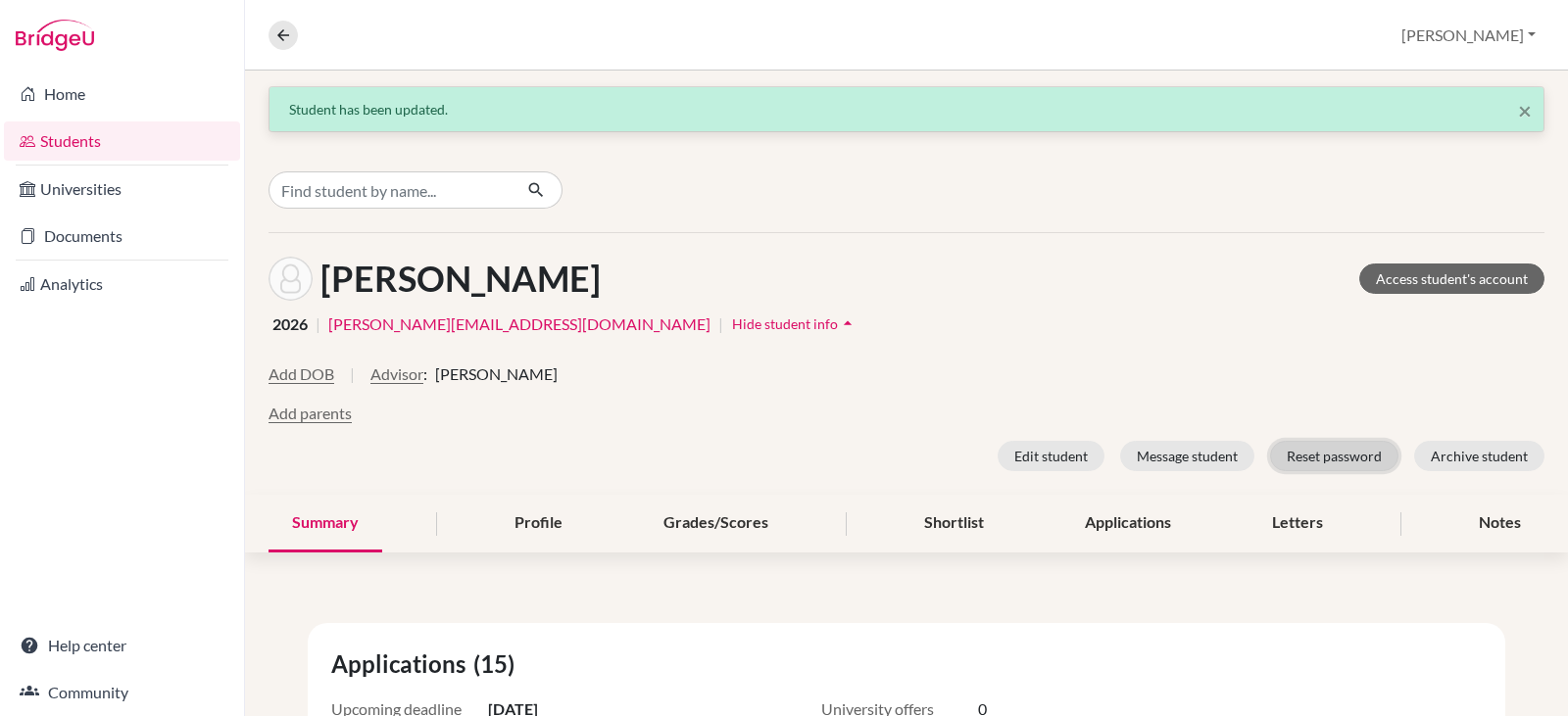
click at [1309, 454] on button "Reset password" at bounding box center [1334, 456] width 128 height 31
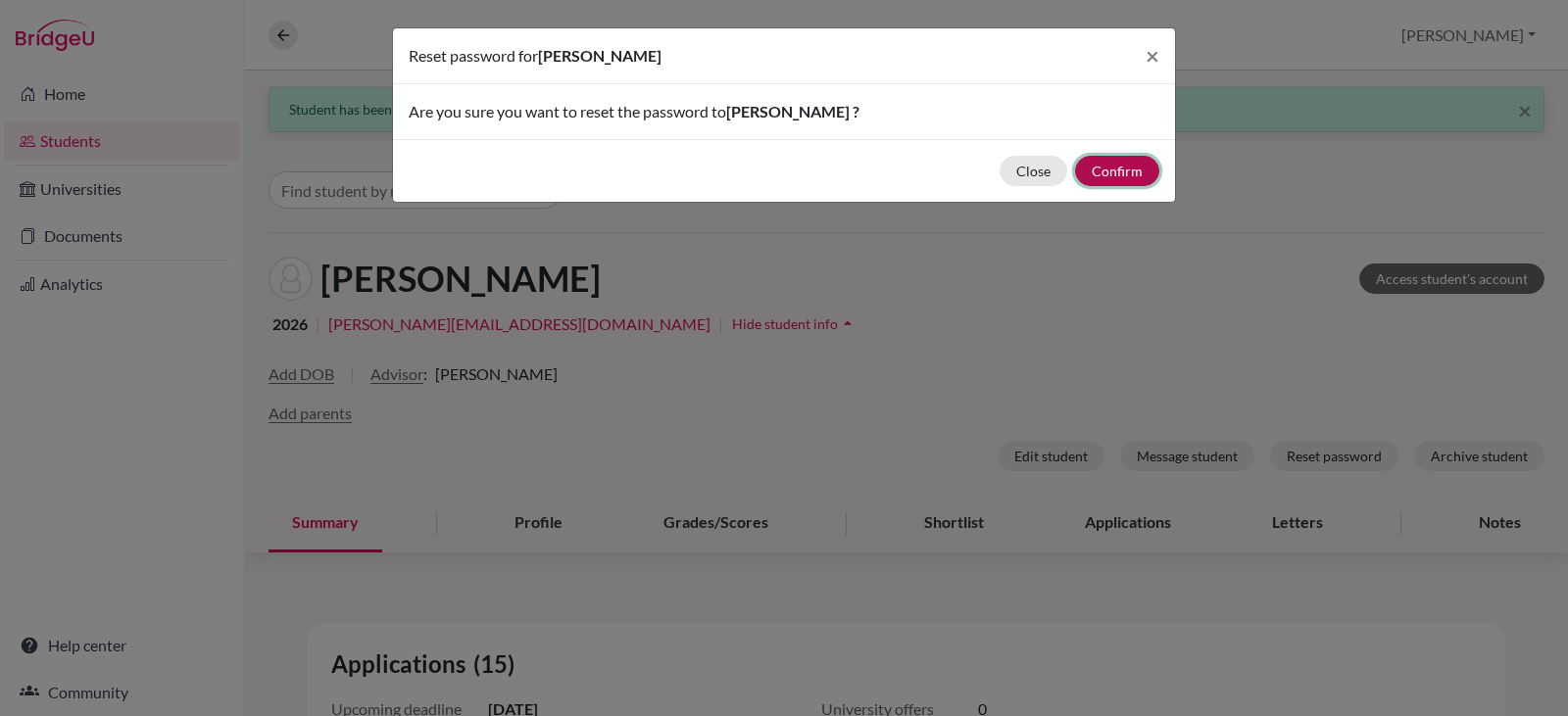
click at [1111, 167] on button "Confirm" at bounding box center [1117, 171] width 84 height 31
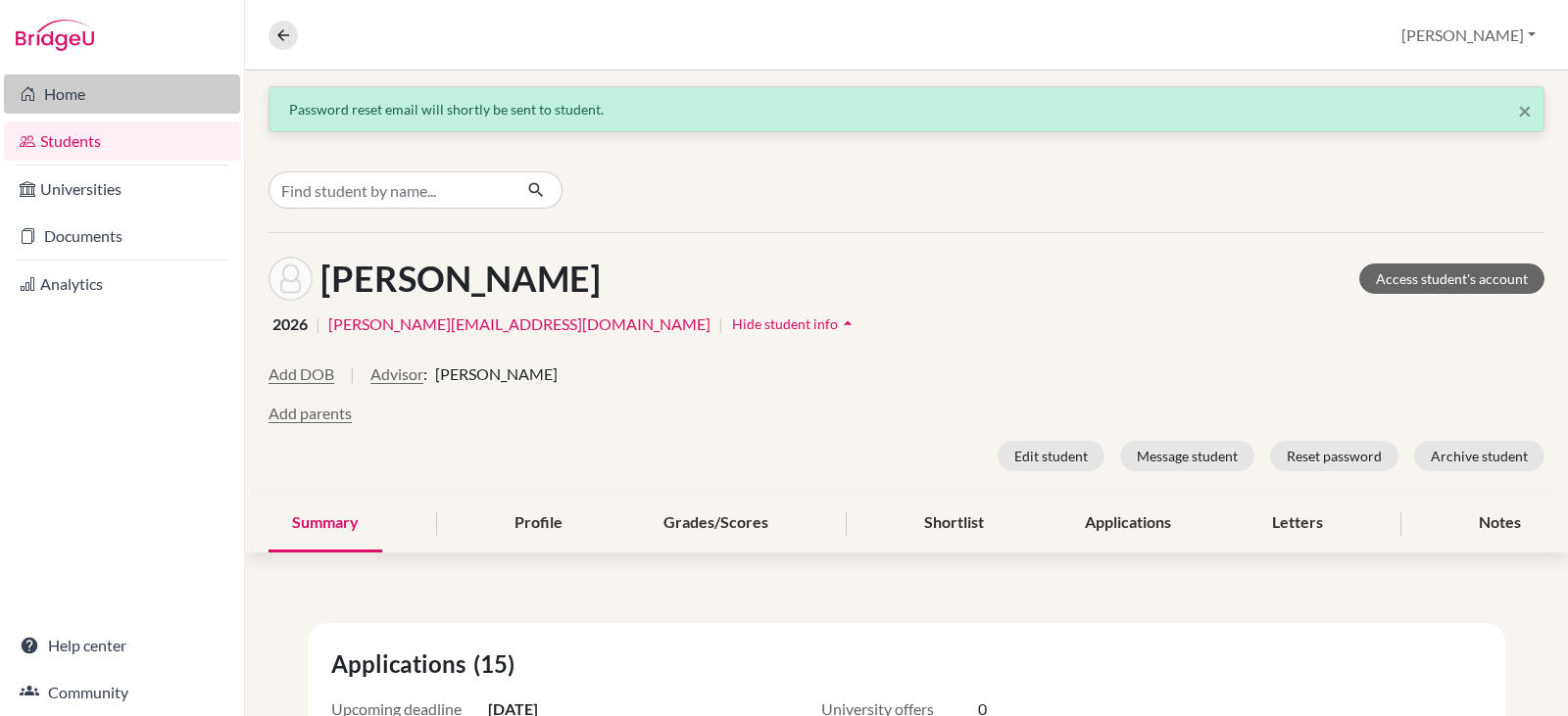
click at [72, 89] on link "Home" at bounding box center [122, 93] width 236 height 39
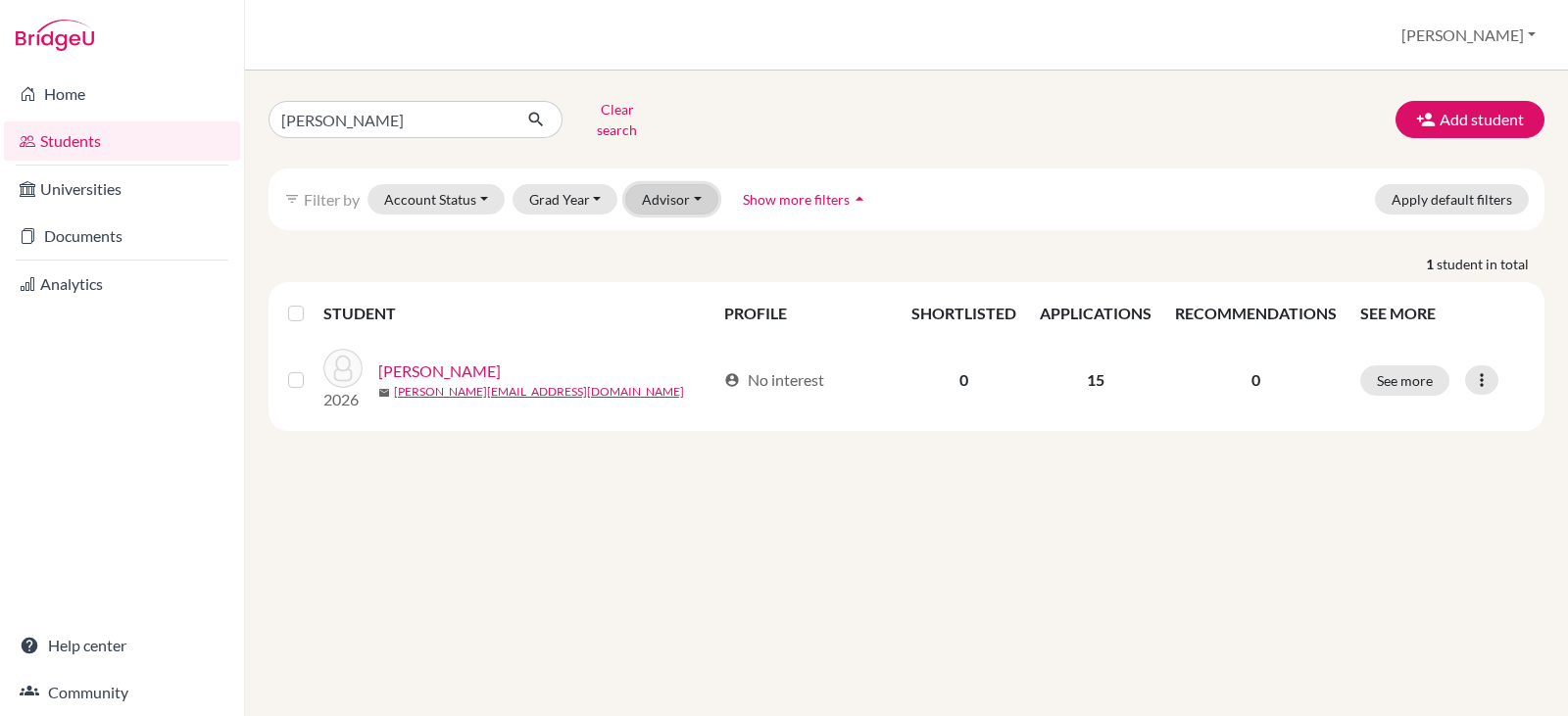
click at [669, 186] on button "Advisor" at bounding box center [672, 200] width 93 height 31
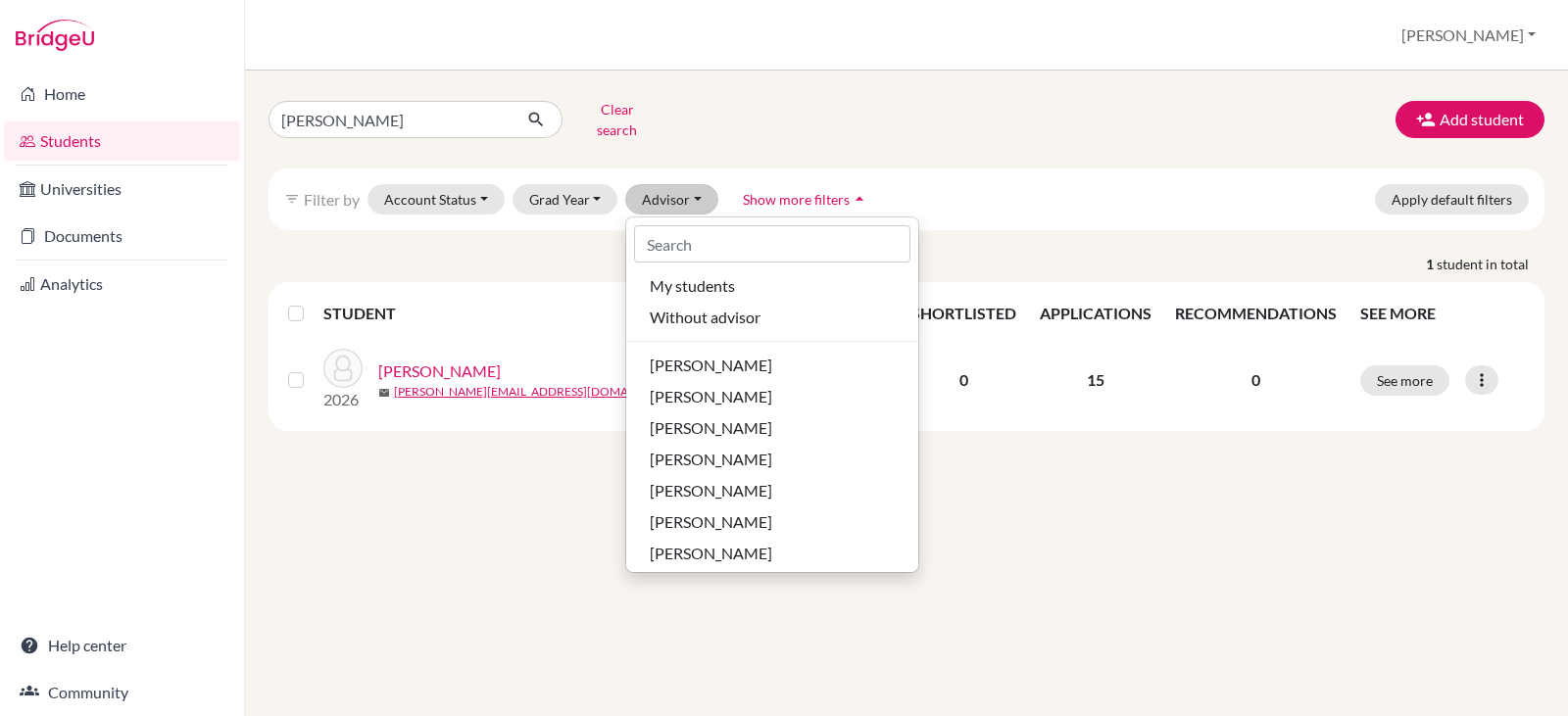
click at [487, 498] on div "[PERSON_NAME] Clear search Add student filter_list Filter by Account Status Act…" at bounding box center [907, 393] width 1323 height 645
